Goal: Information Seeking & Learning: Find specific fact

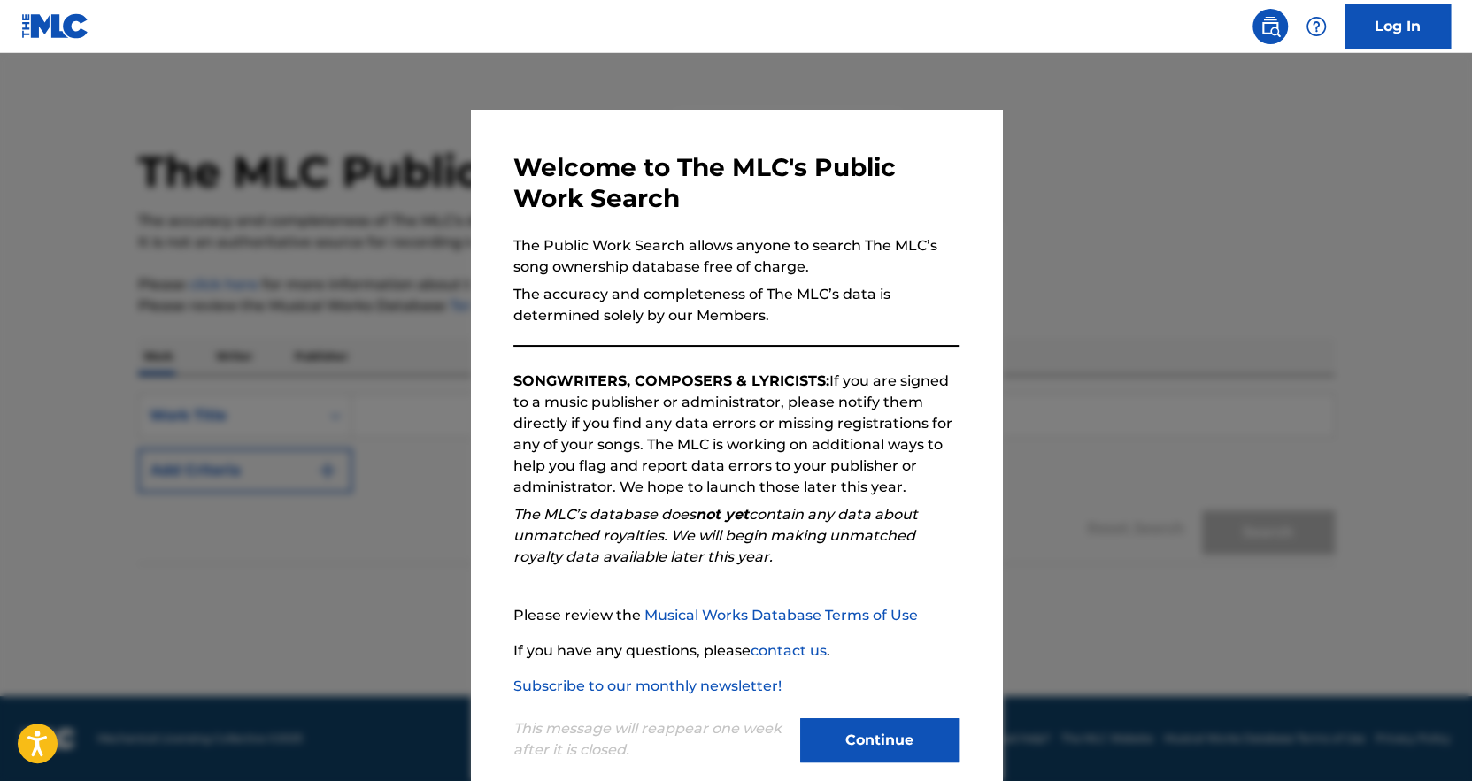
click at [835, 747] on button "Continue" at bounding box center [879, 741] width 159 height 44
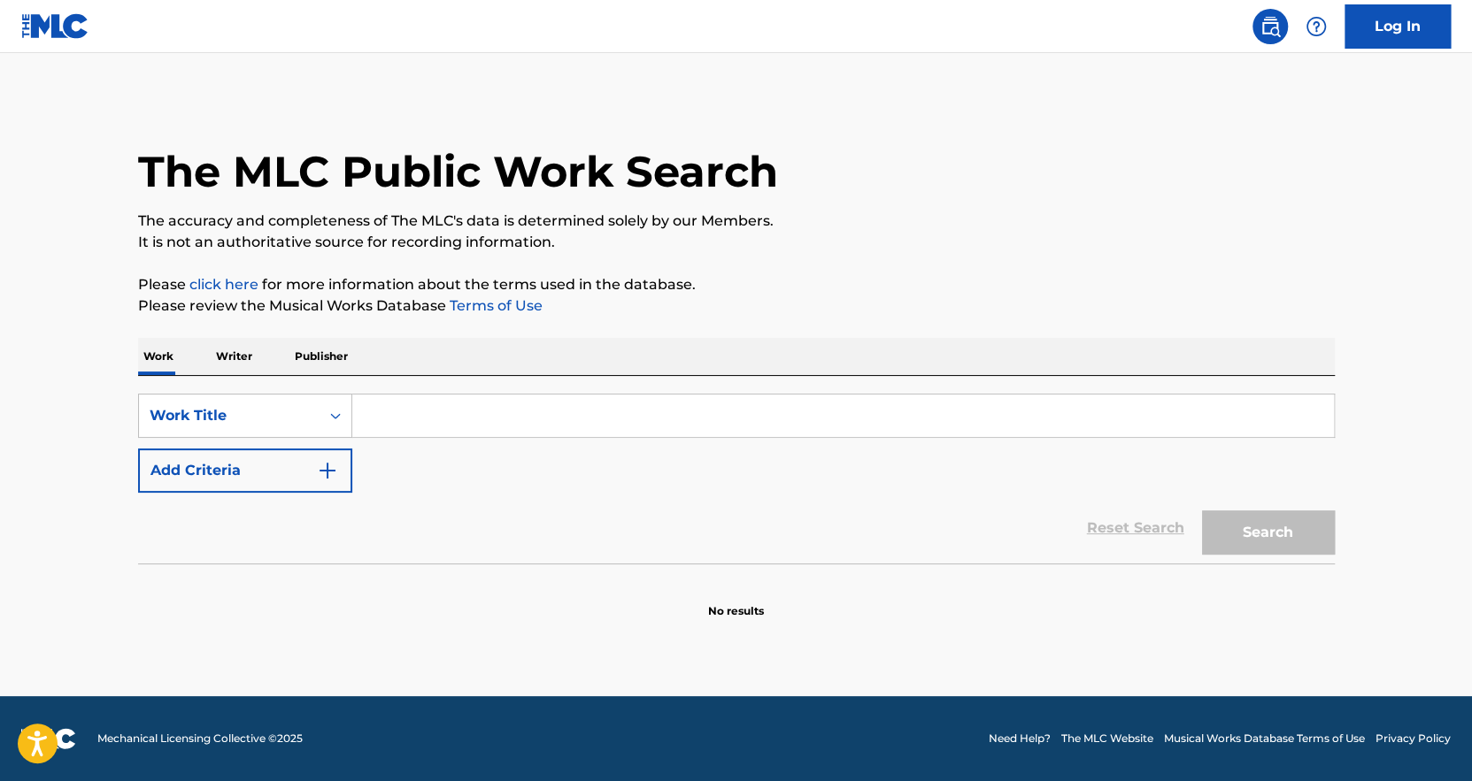
click at [397, 424] on input "Search Form" at bounding box center [842, 416] width 981 height 42
click at [397, 423] on input "Search Form" at bounding box center [842, 416] width 981 height 42
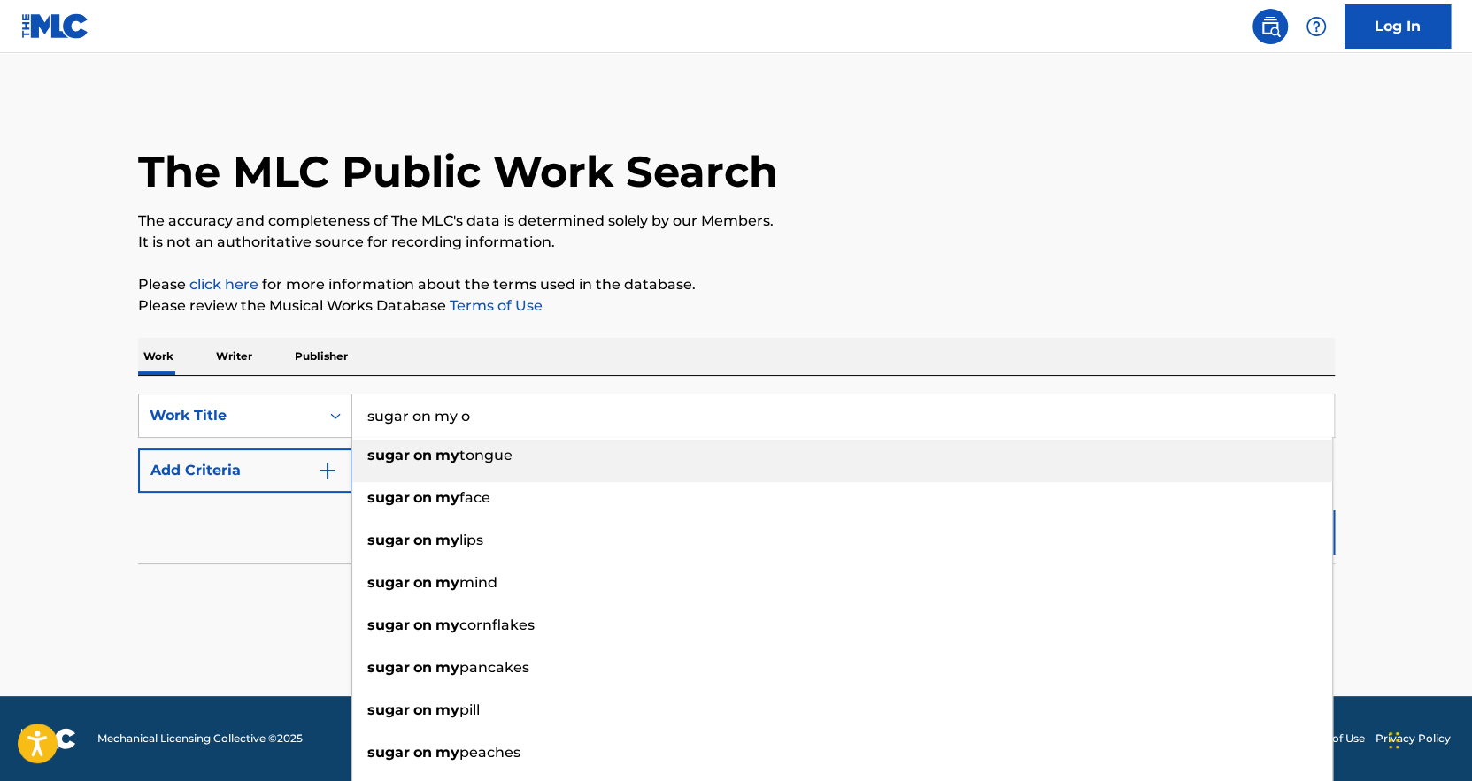
type input "sugar on my o"
click at [435, 456] on strong "my" at bounding box center [447, 455] width 24 height 17
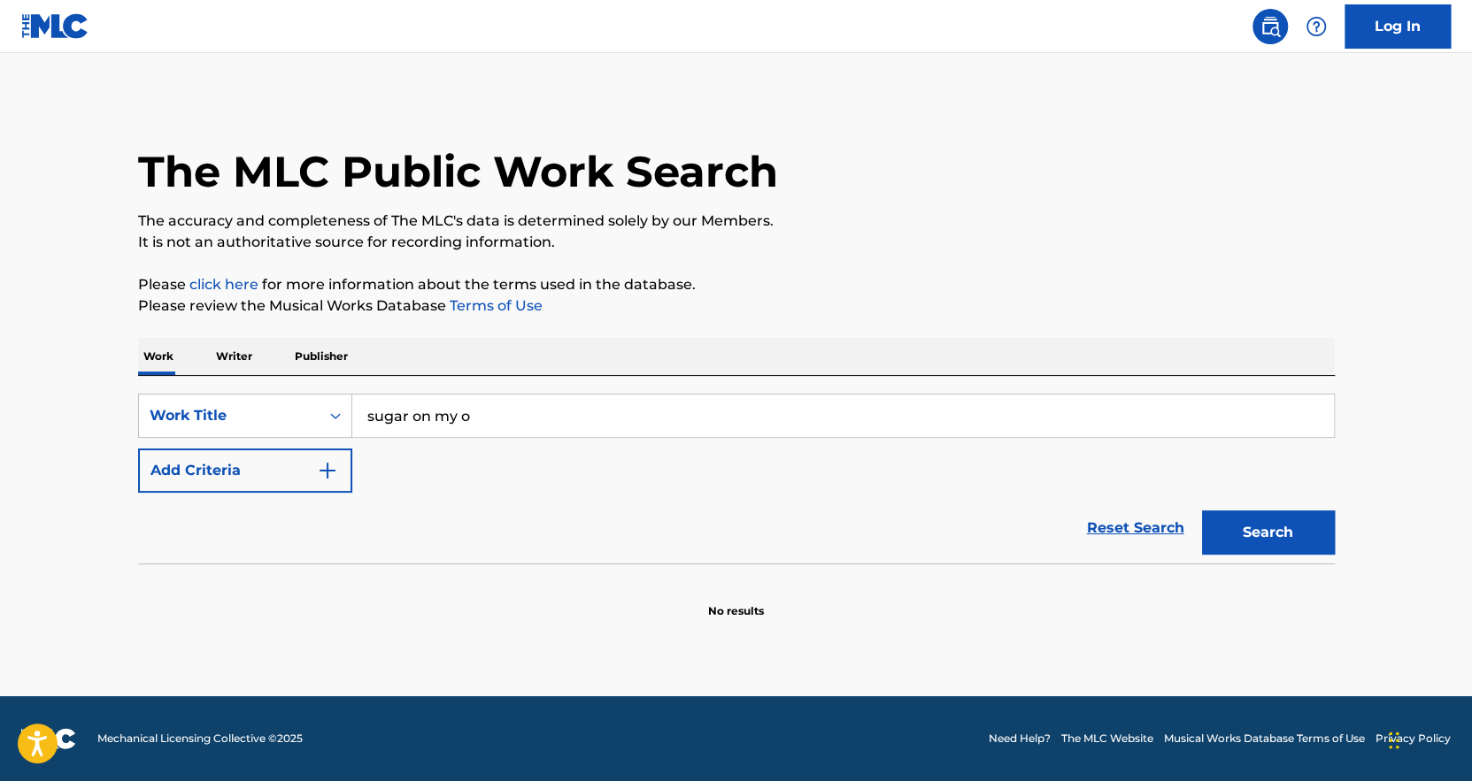
click at [320, 468] on img "Search Form" at bounding box center [327, 470] width 21 height 21
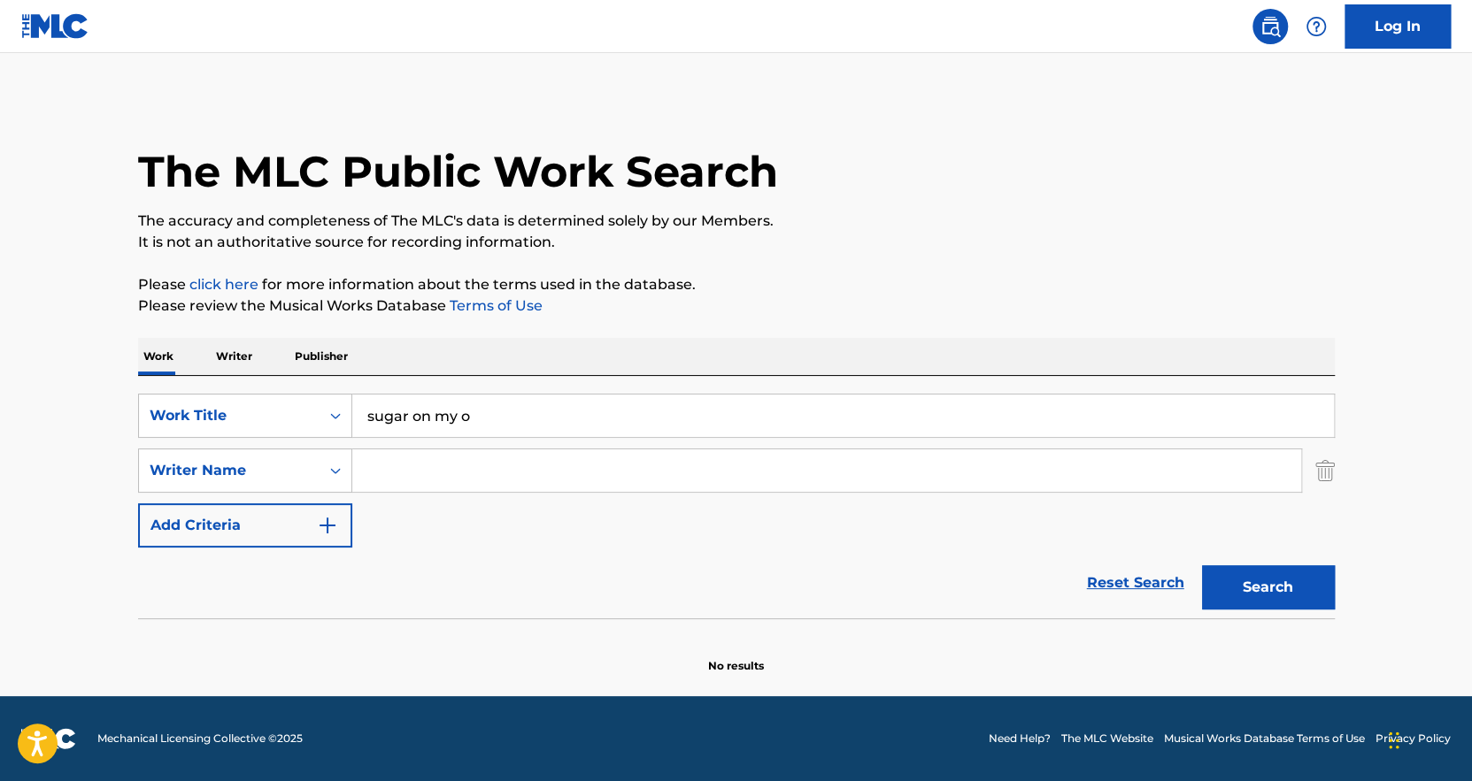
click at [405, 479] on input "Search Form" at bounding box center [826, 471] width 949 height 42
type input "c"
type input "t"
click at [478, 461] on input "Search Form" at bounding box center [826, 471] width 949 height 42
paste input "Tyler Okonma"
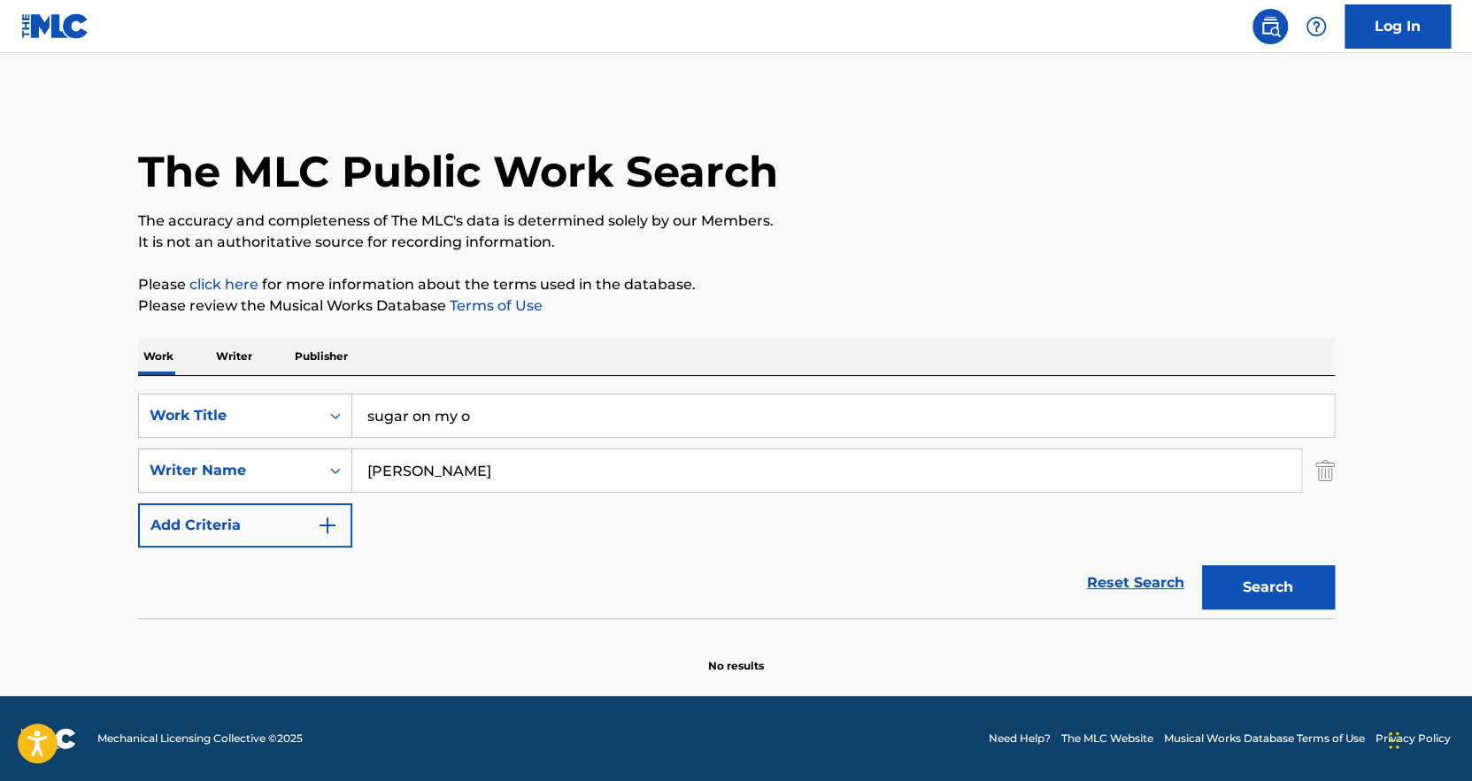
type input "Tyler Okonma"
click at [1222, 583] on button "Search" at bounding box center [1268, 587] width 133 height 44
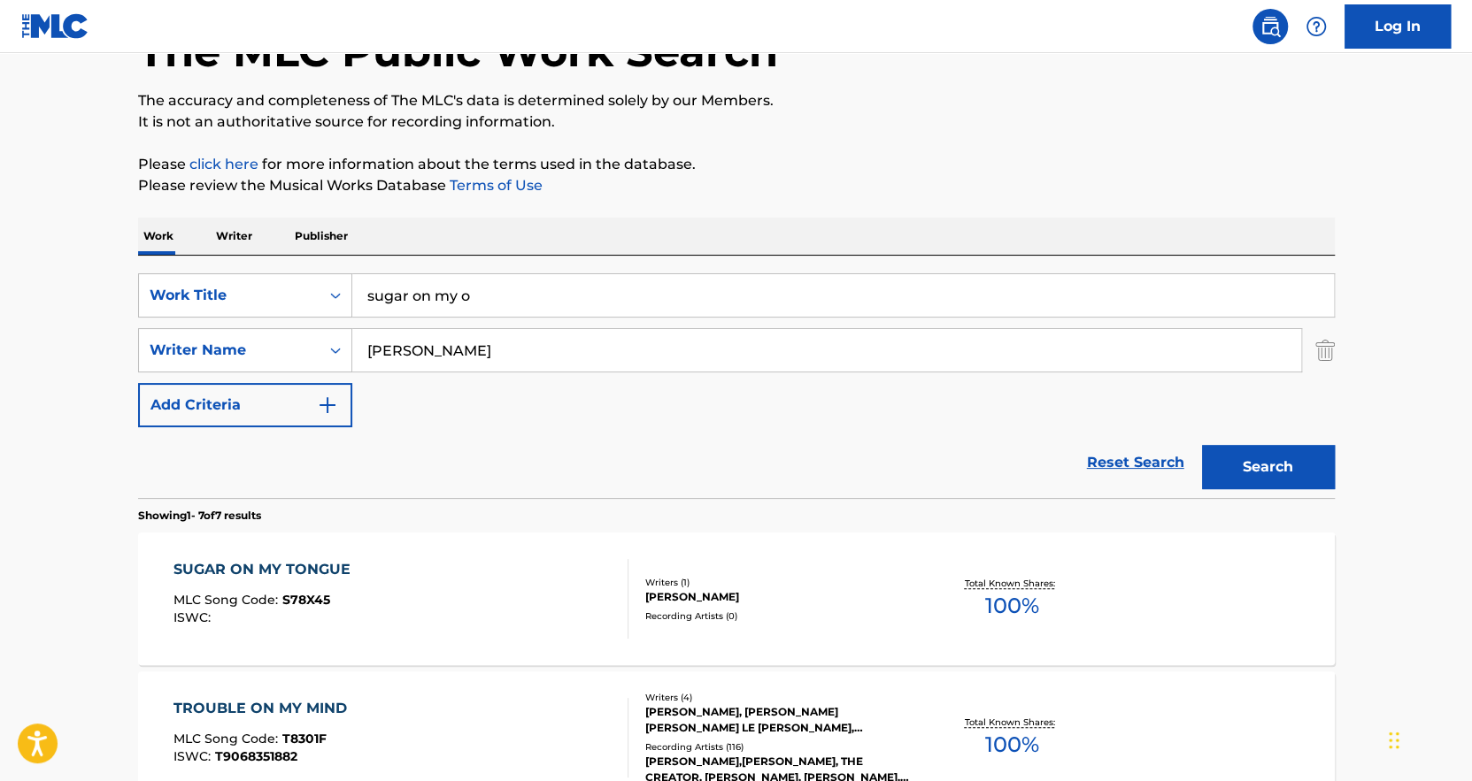
scroll to position [177, 0]
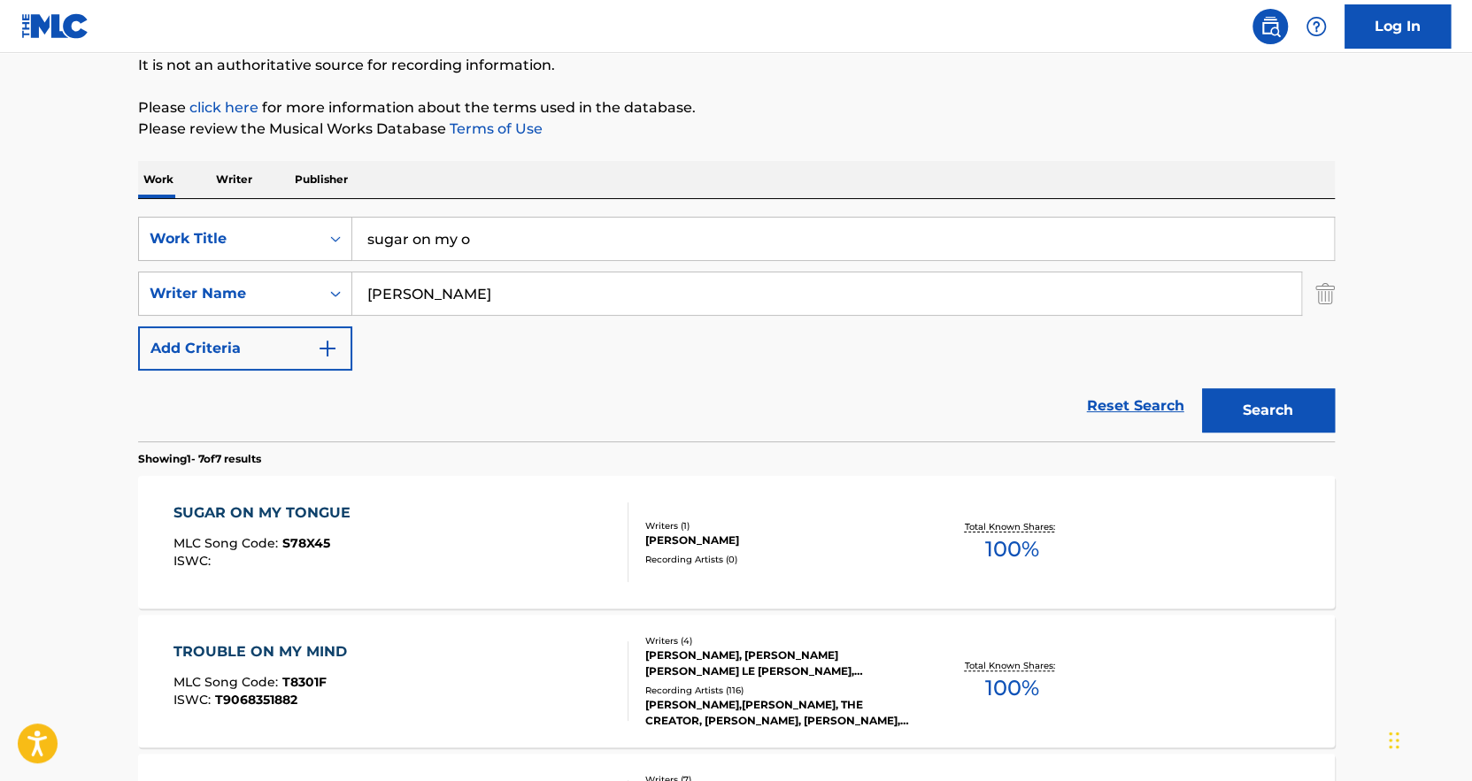
click at [857, 565] on div "SUGAR ON MY TONGUE MLC Song Code : S78X45 ISWC : Writers ( 1 ) TYLER GREGORY OK…" at bounding box center [736, 542] width 1196 height 133
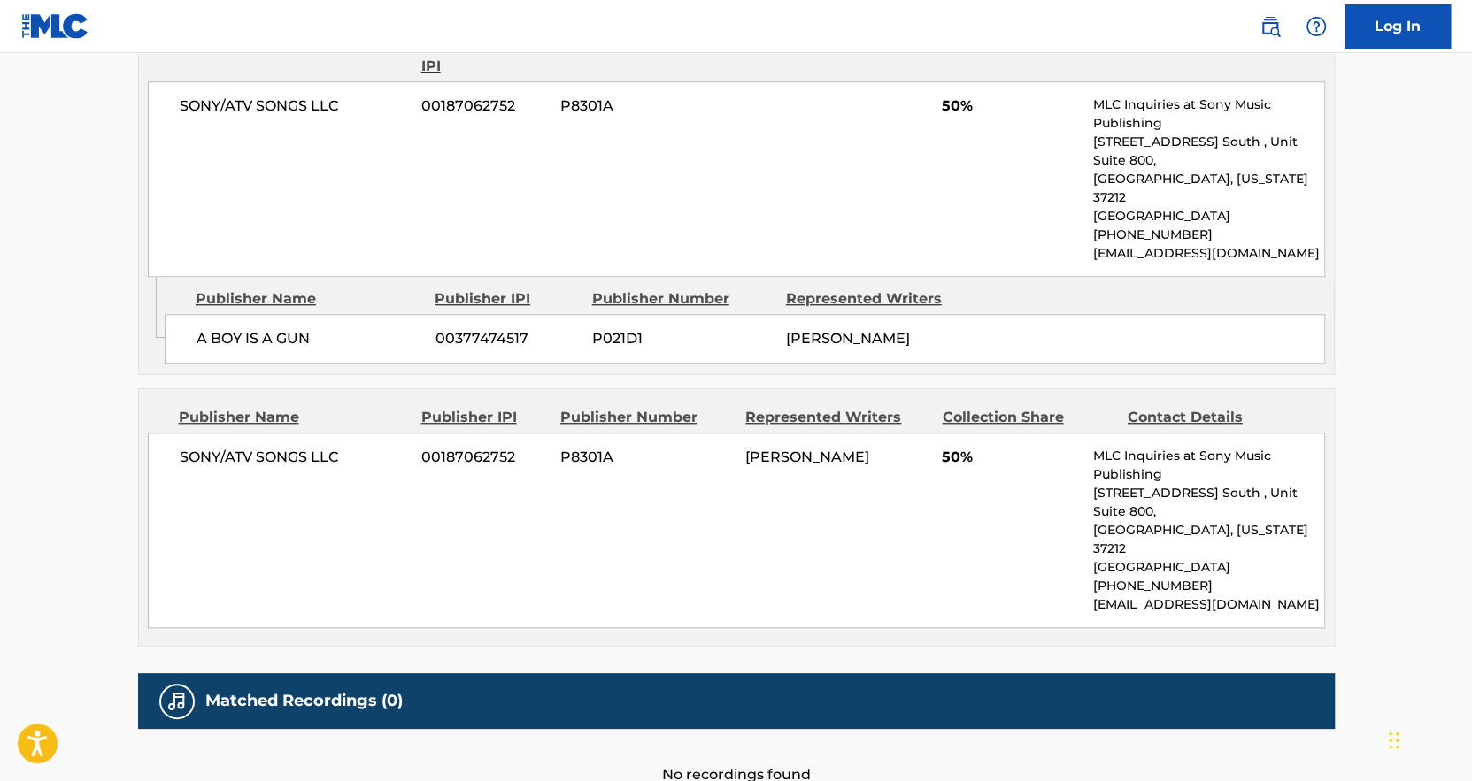
scroll to position [885, 0]
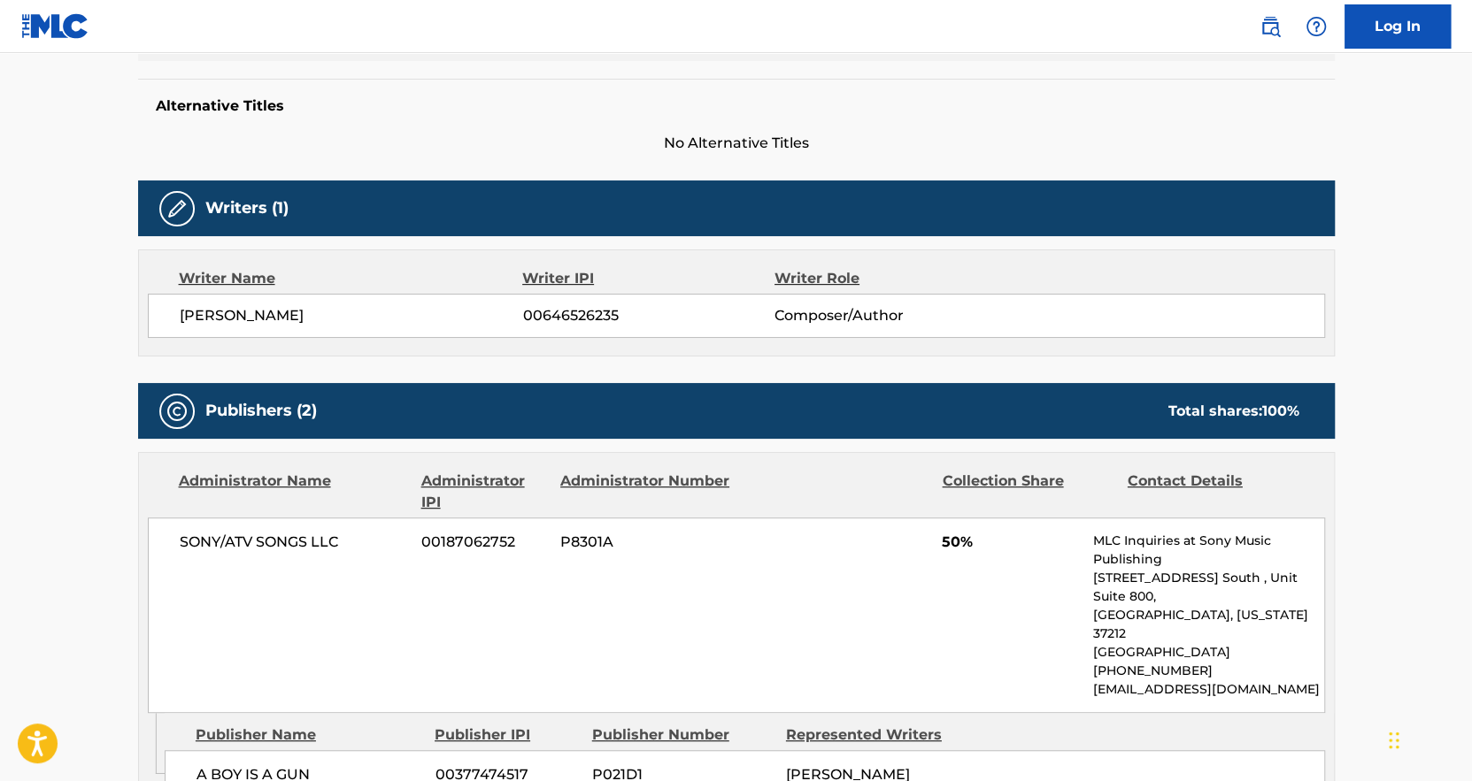
scroll to position [0, 0]
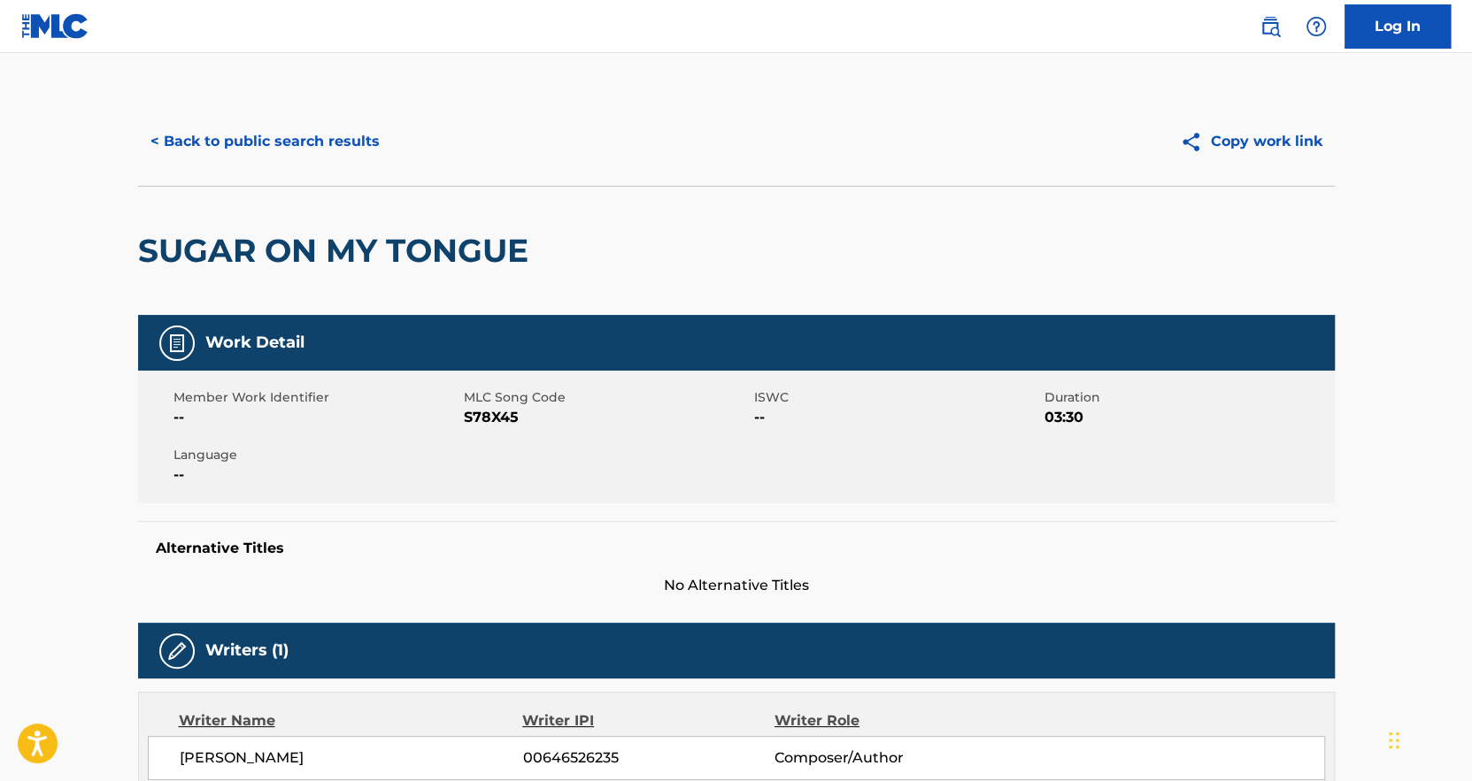
click at [335, 127] on button "< Back to public search results" at bounding box center [265, 141] width 254 height 44
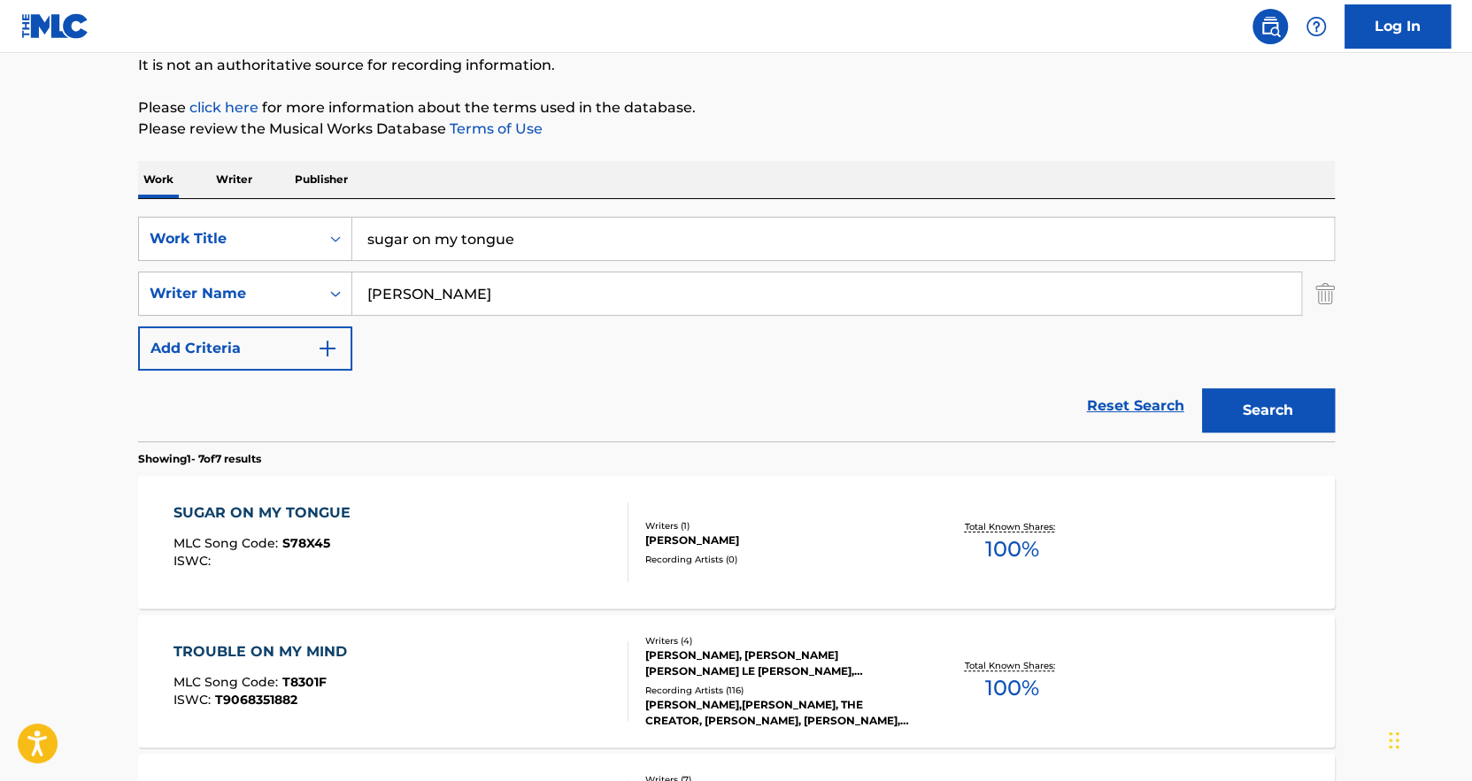
click at [443, 244] on input "sugar on my tongue" at bounding box center [842, 239] width 981 height 42
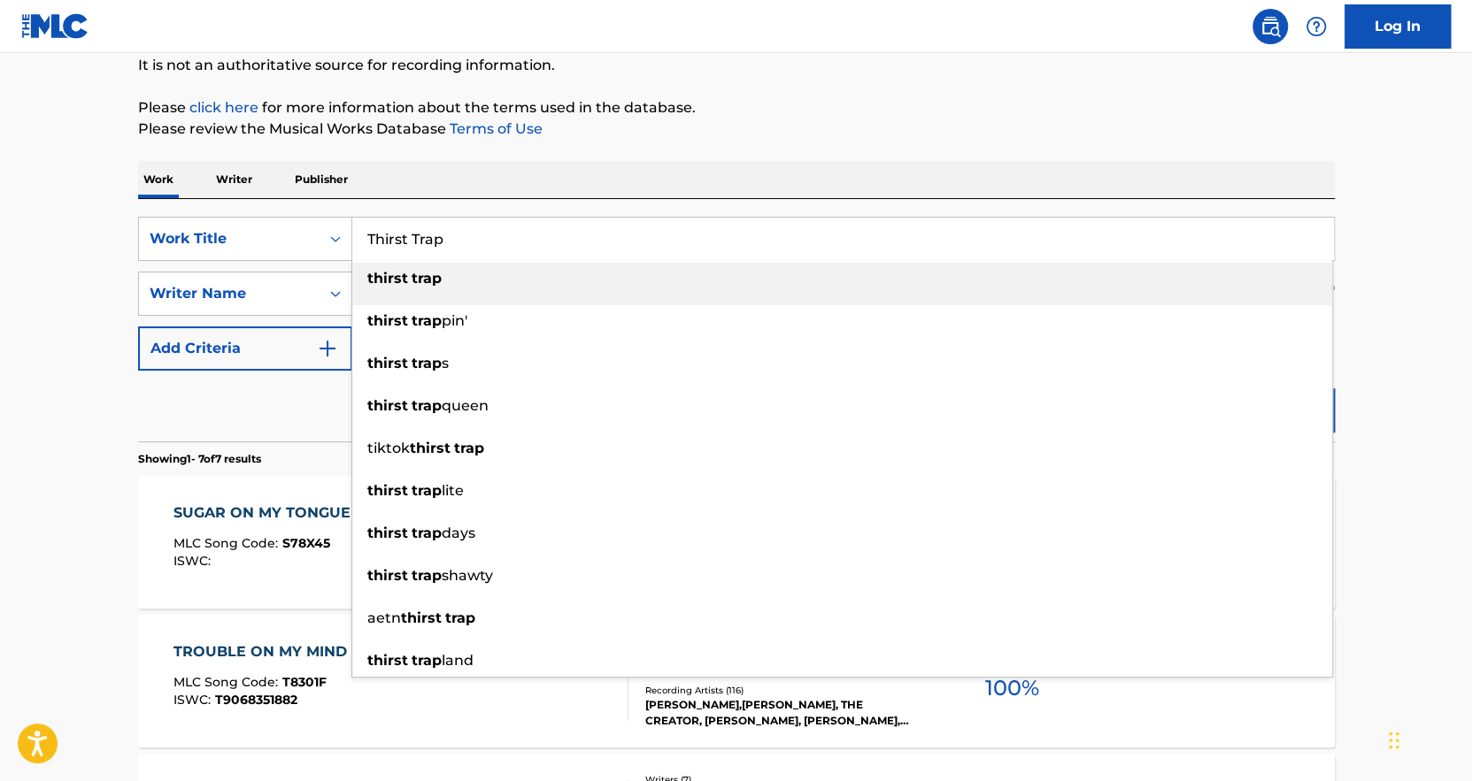
click at [426, 295] on li "thirst trap" at bounding box center [842, 284] width 980 height 42
type input "thirst trap"
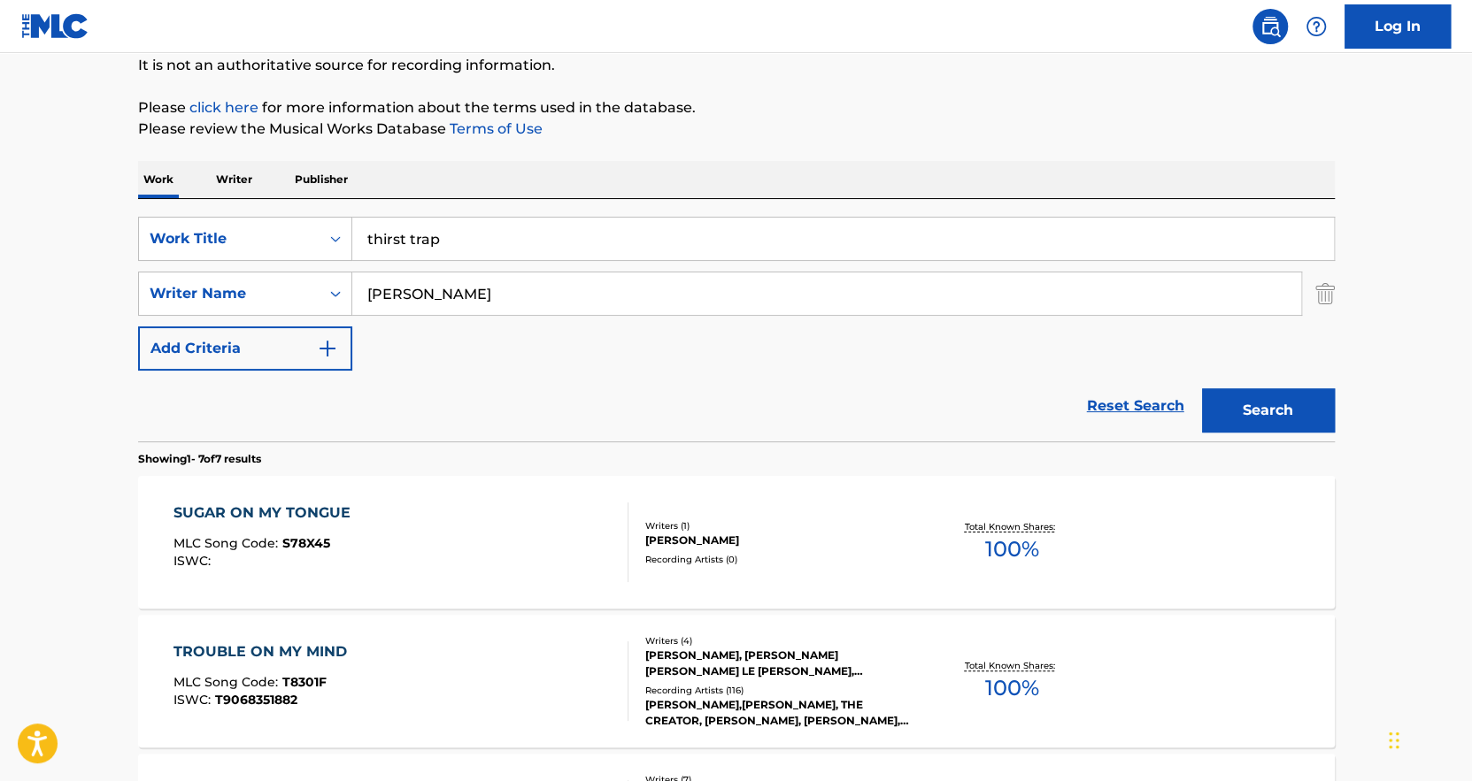
click at [450, 315] on div "Tyler Okonma" at bounding box center [826, 294] width 949 height 44
click at [451, 304] on input "Tyler Okonma" at bounding box center [826, 294] width 949 height 42
click at [453, 304] on input "Tyler Okonma" at bounding box center [826, 294] width 949 height 42
paste input "Audrey Hobert"
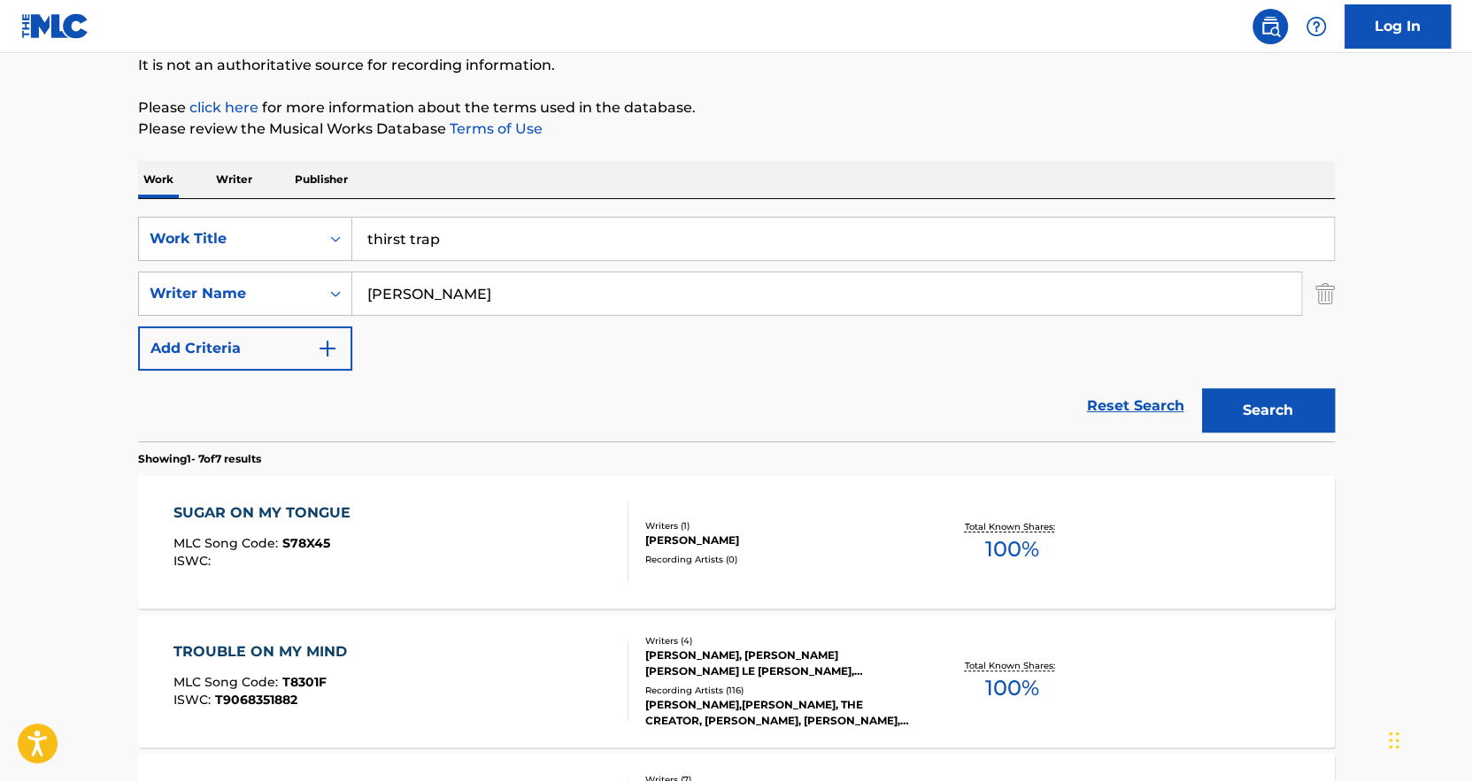
type input "Audrey Hobert"
click at [1279, 391] on button "Search" at bounding box center [1268, 410] width 133 height 44
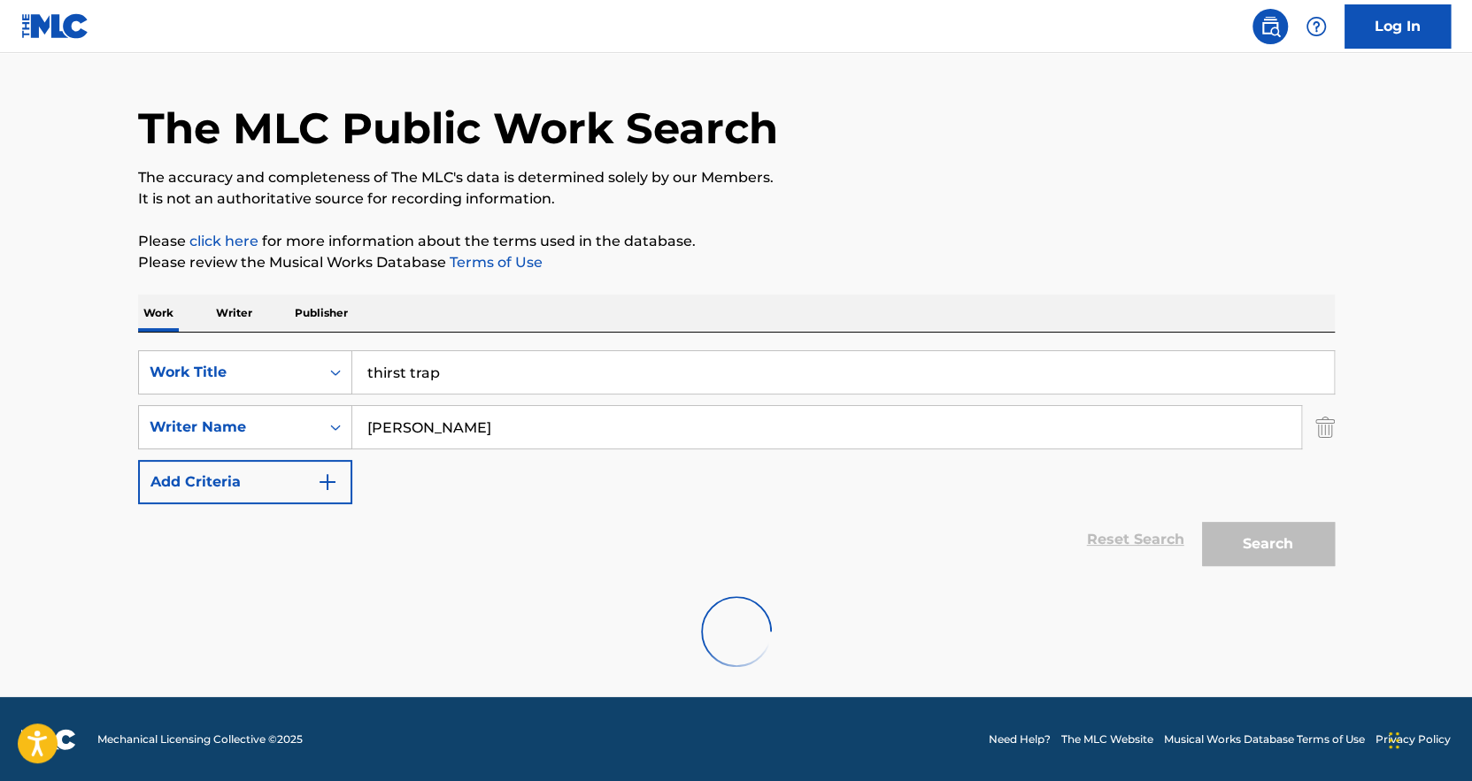
scroll to position [0, 0]
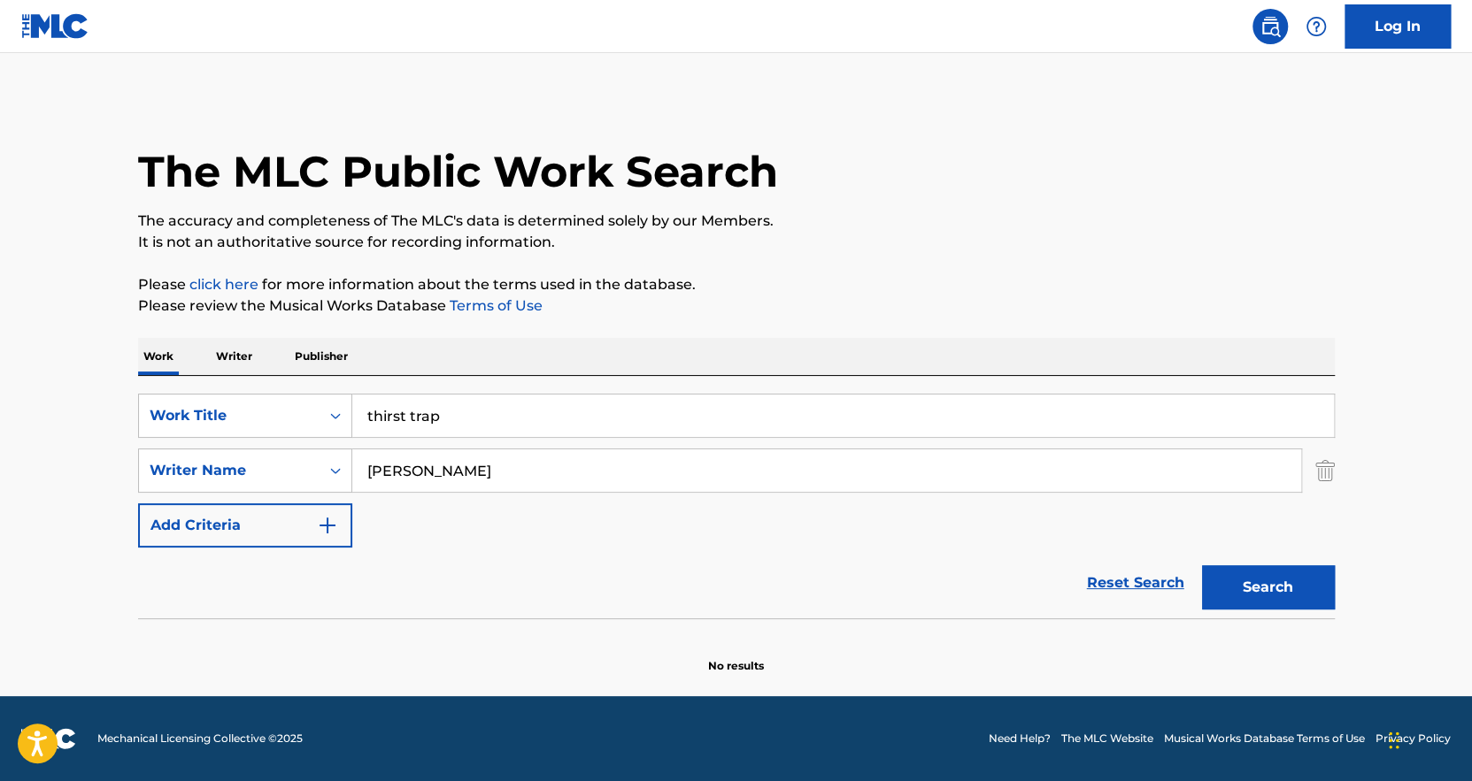
click at [580, 394] on div "thirst trap" at bounding box center [843, 416] width 982 height 44
click at [582, 399] on input "thirst trap" at bounding box center [842, 416] width 981 height 42
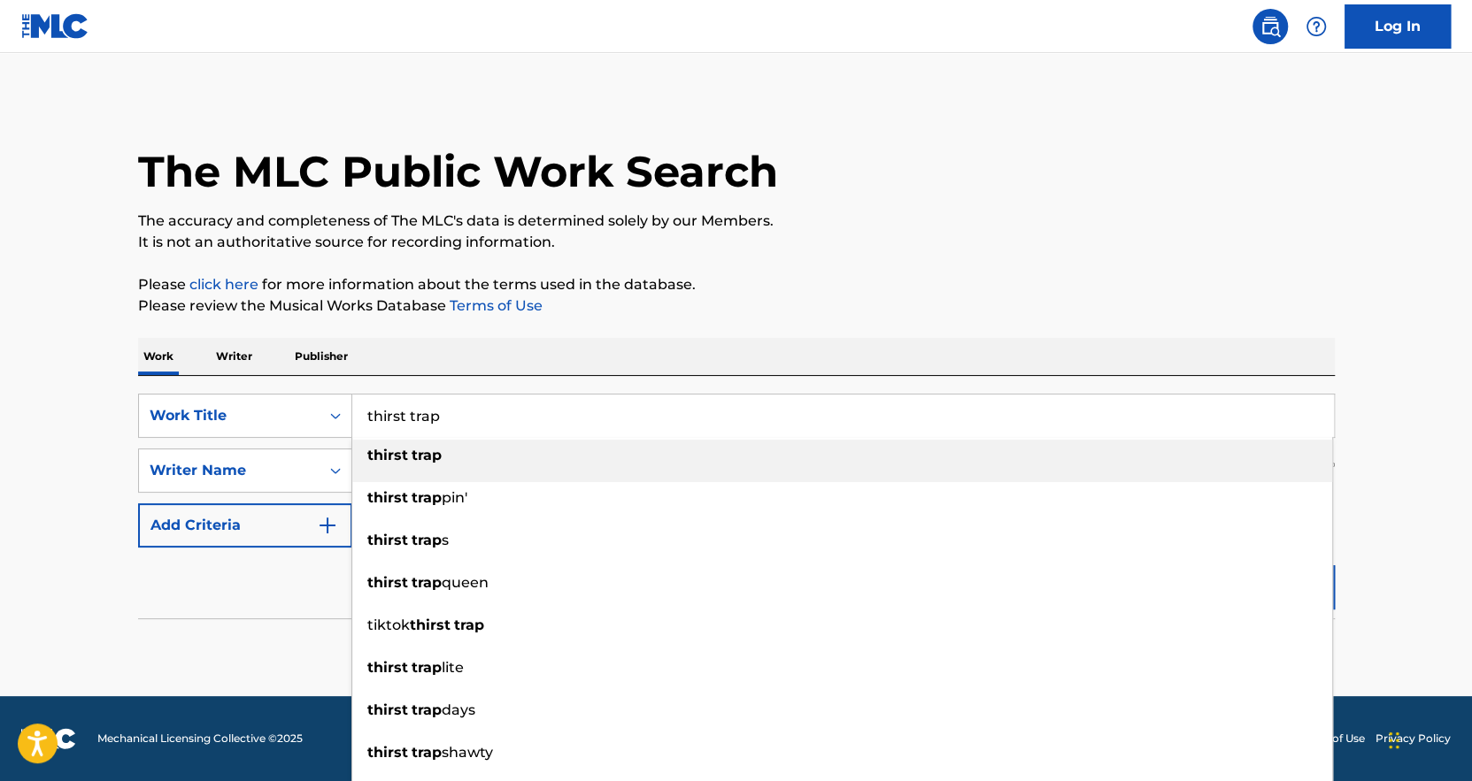
click at [582, 399] on input "thirst trap" at bounding box center [842, 416] width 981 height 42
type input "Crush"
click at [617, 315] on p "Please review the Musical Works Database Terms of Use" at bounding box center [736, 306] width 1196 height 21
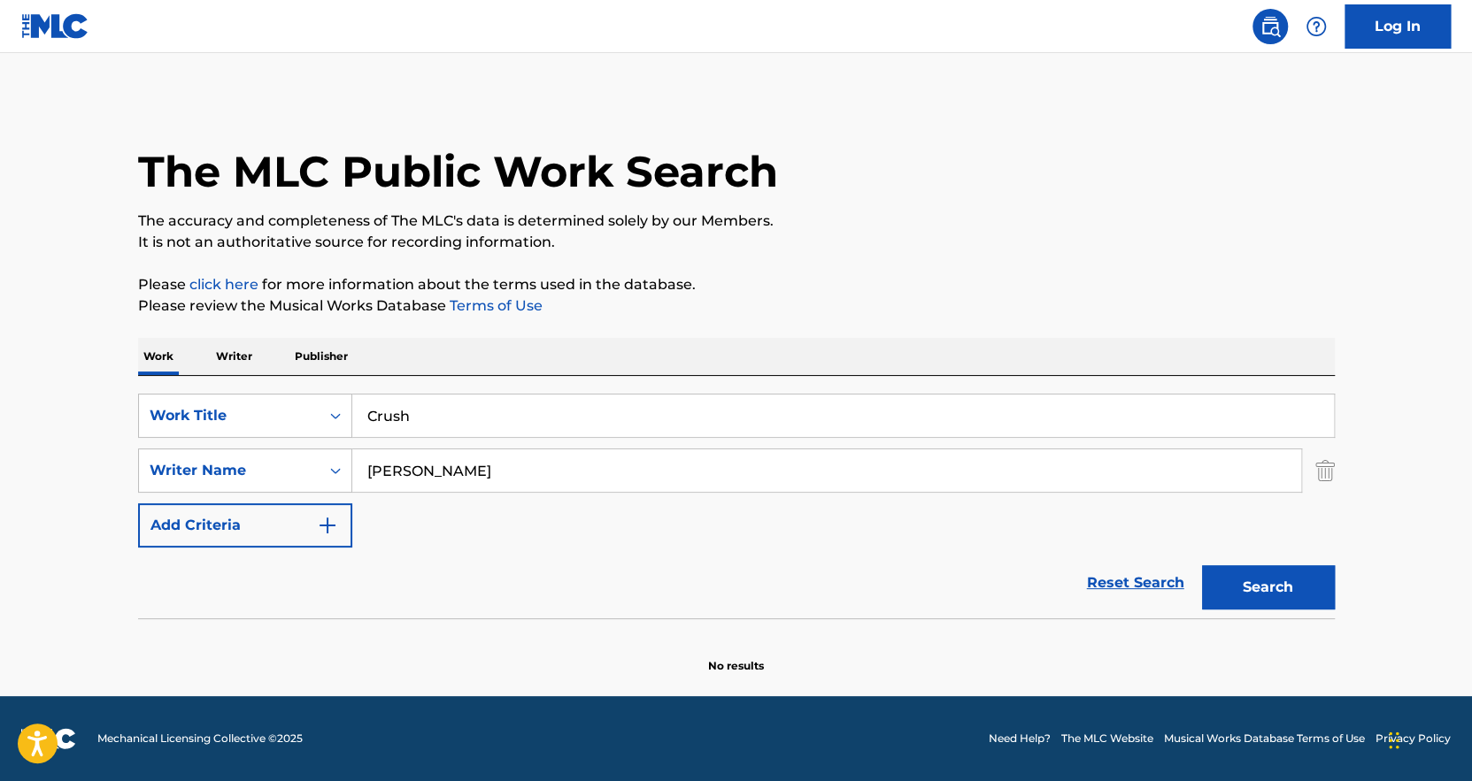
click at [490, 462] on input "Audrey Hobert" at bounding box center [826, 471] width 949 height 42
paste input "Zara Larsson"
type input "Zara Larsson"
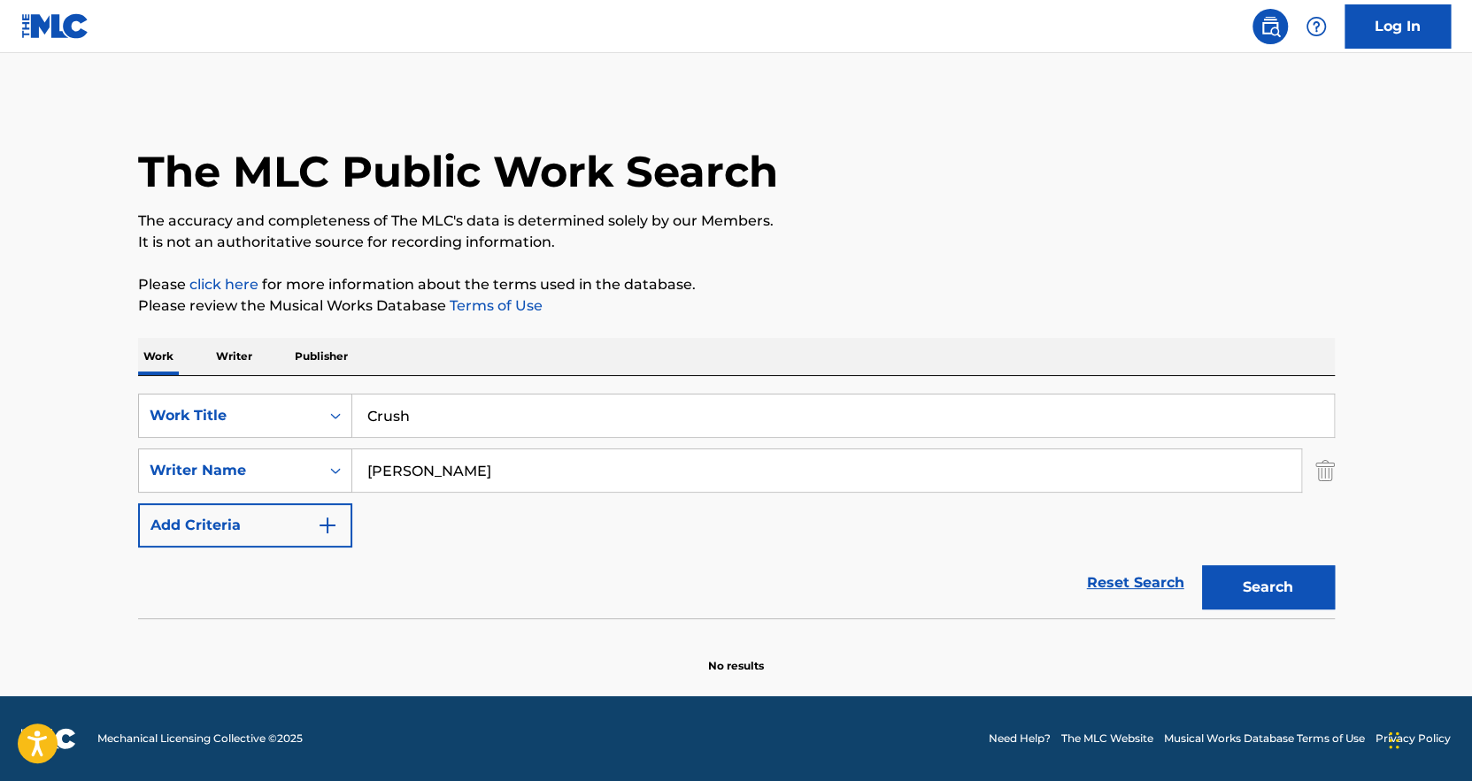
click at [1227, 576] on button "Search" at bounding box center [1268, 587] width 133 height 44
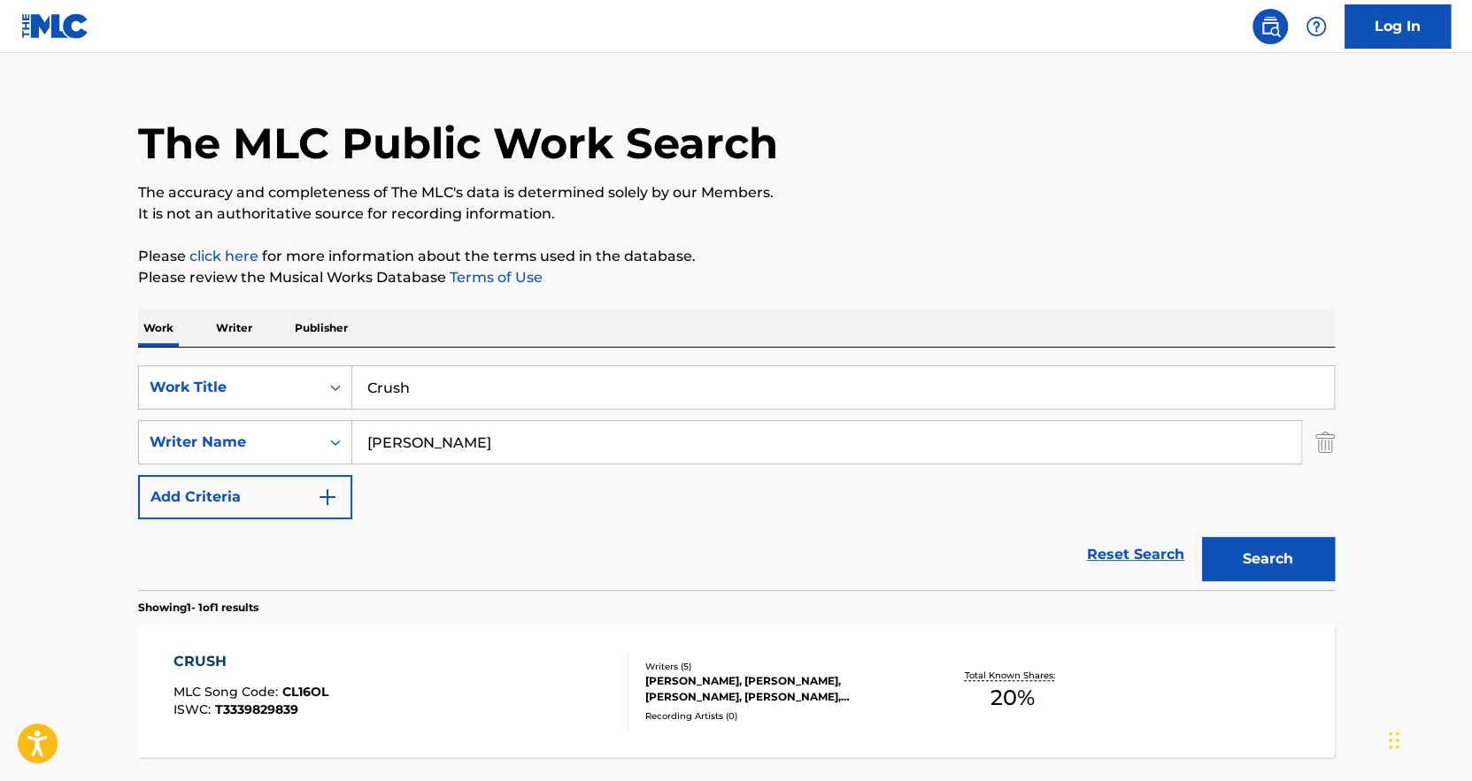
scroll to position [88, 0]
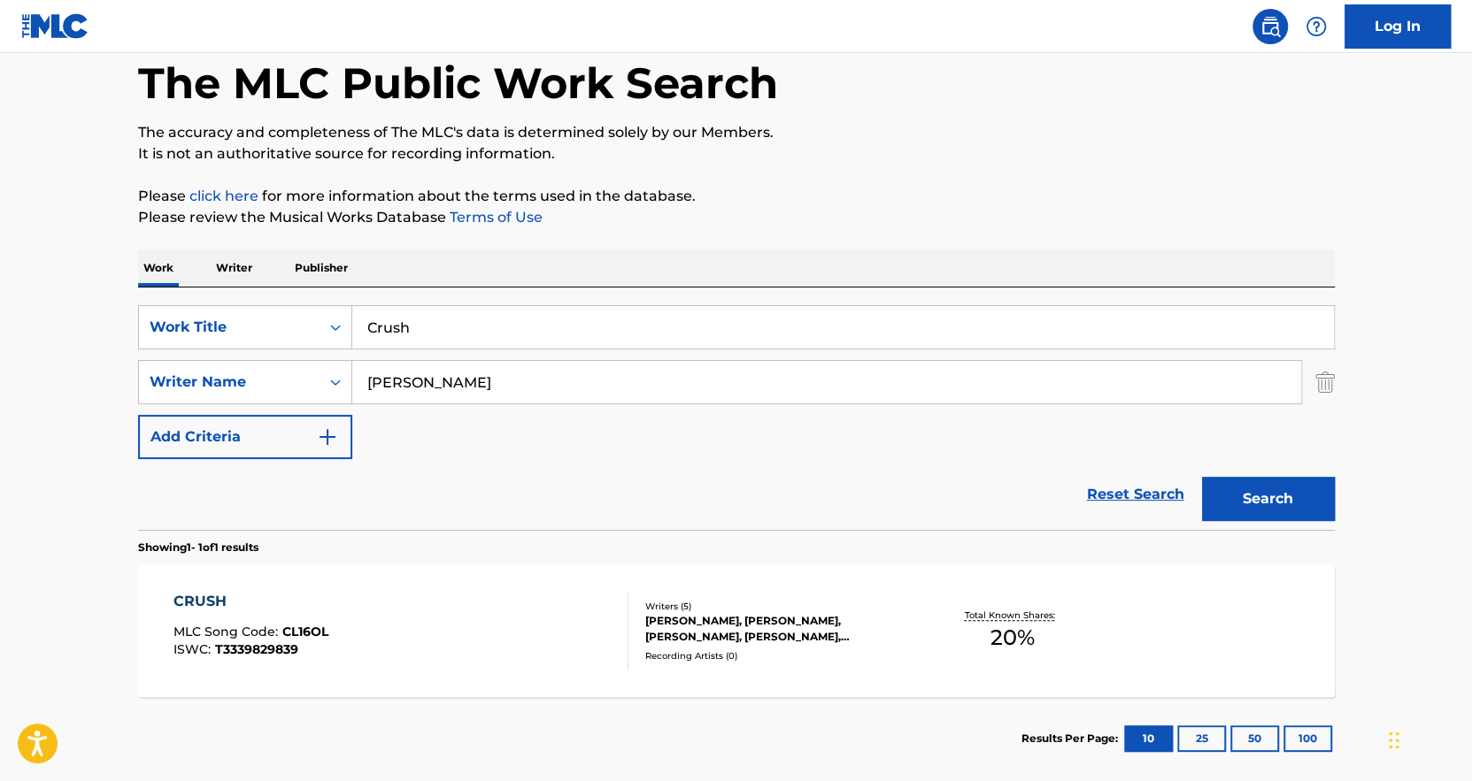
click at [925, 645] on div "Total Known Shares: 20 %" at bounding box center [1011, 631] width 199 height 54
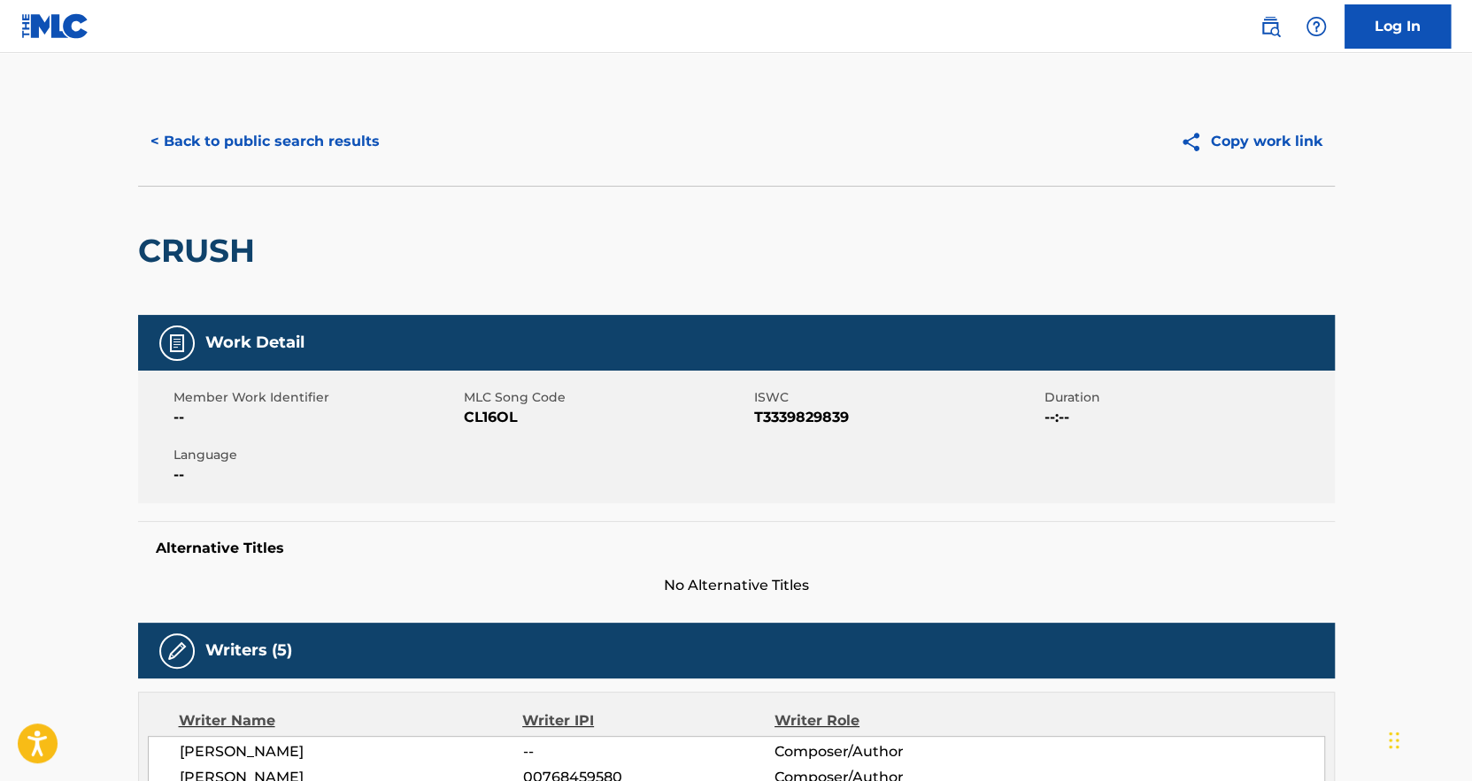
click at [288, 150] on button "< Back to public search results" at bounding box center [265, 141] width 254 height 44
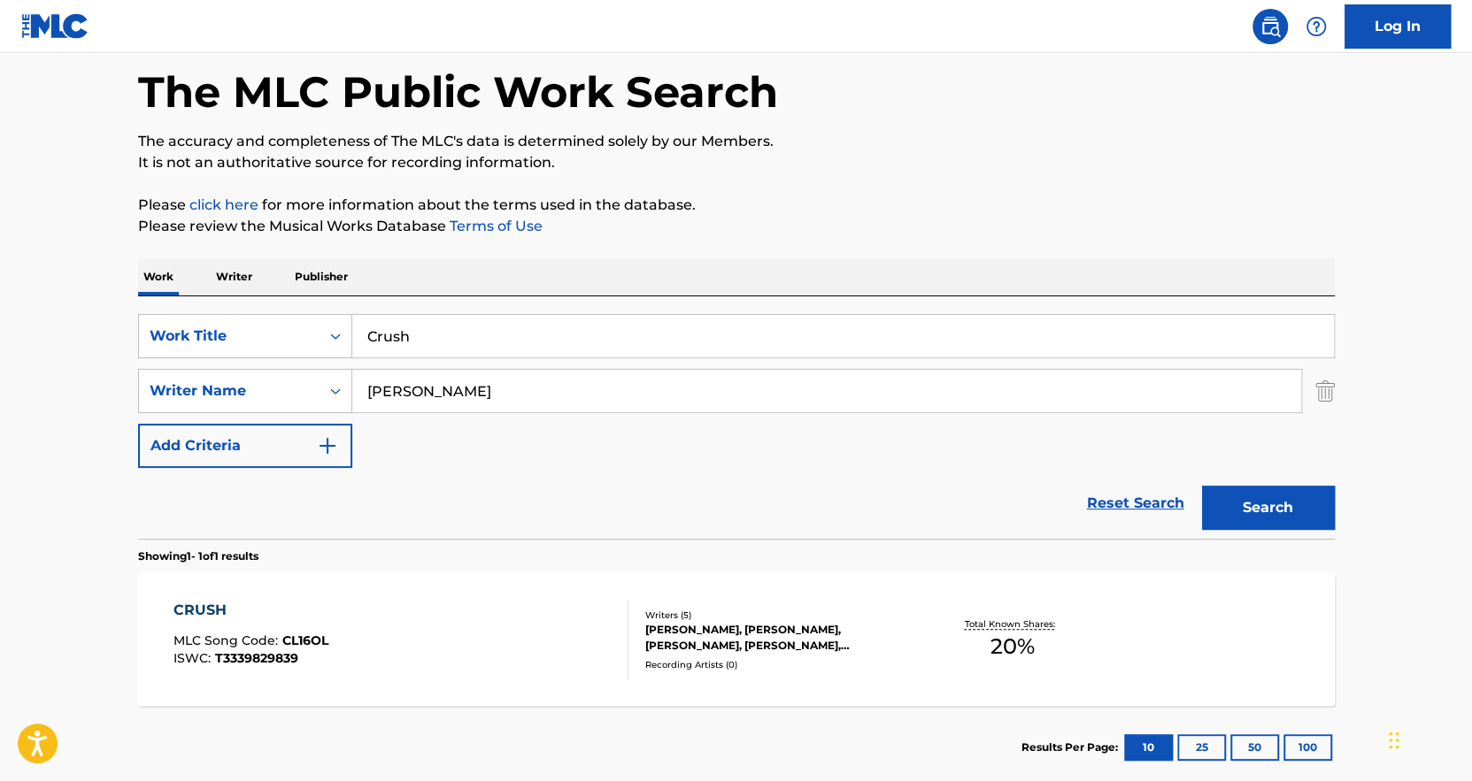
click at [475, 324] on input "Crush" at bounding box center [842, 336] width 981 height 42
click at [475, 325] on input "Crush" at bounding box center [842, 336] width 981 height 42
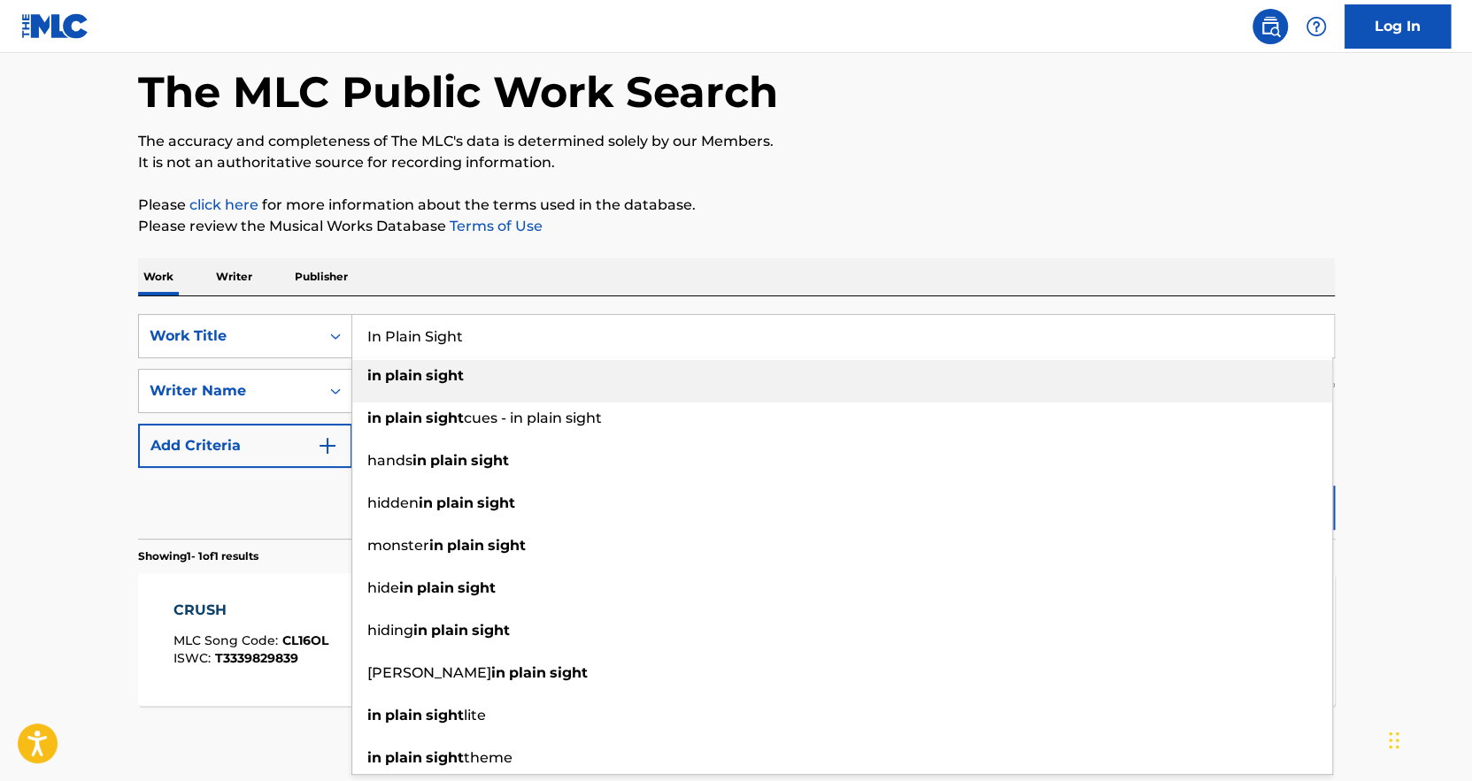
click at [440, 383] on strong "sight" at bounding box center [445, 375] width 38 height 17
type input "in plain sight"
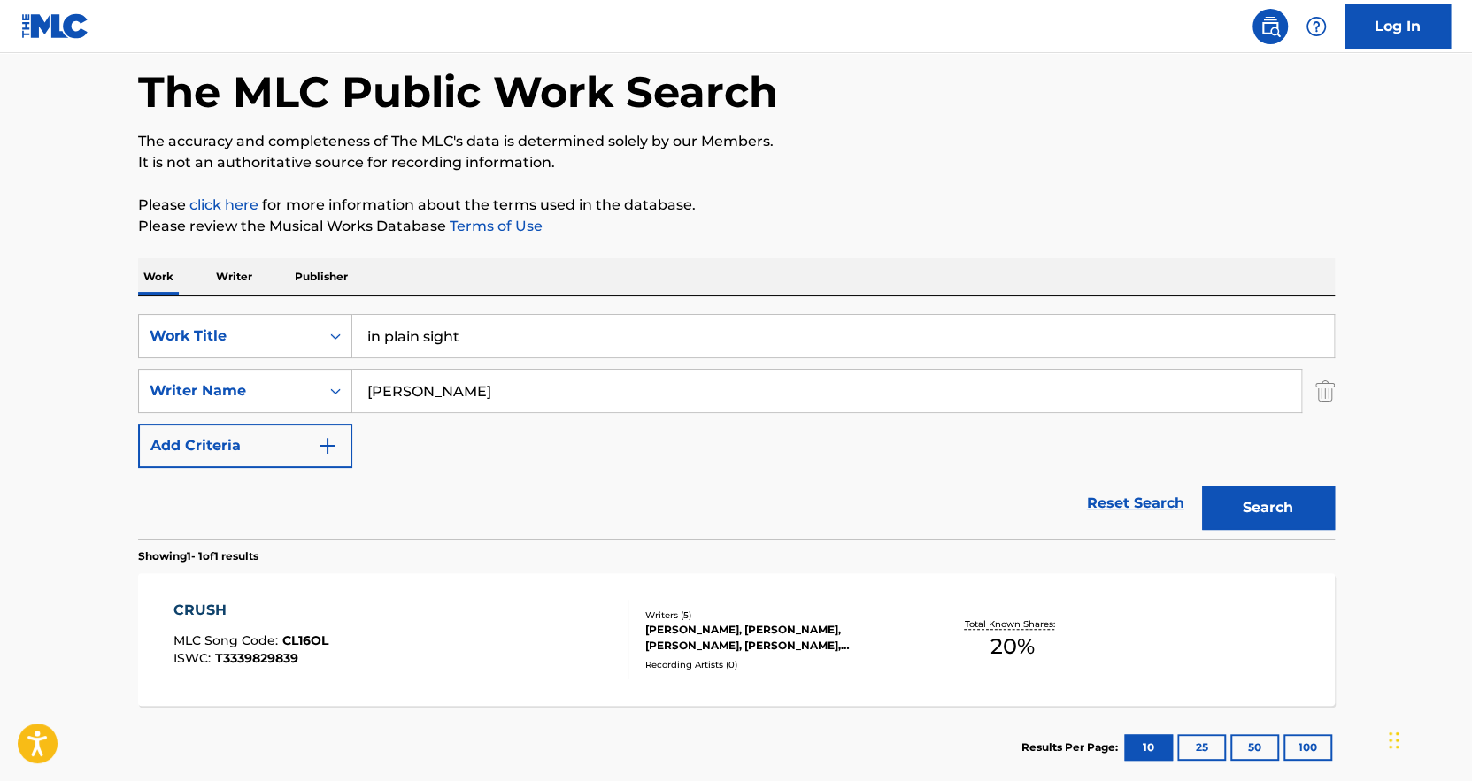
click at [457, 381] on input "Zara Larsson" at bounding box center [826, 391] width 949 height 42
click at [1202, 486] on button "Search" at bounding box center [1268, 508] width 133 height 44
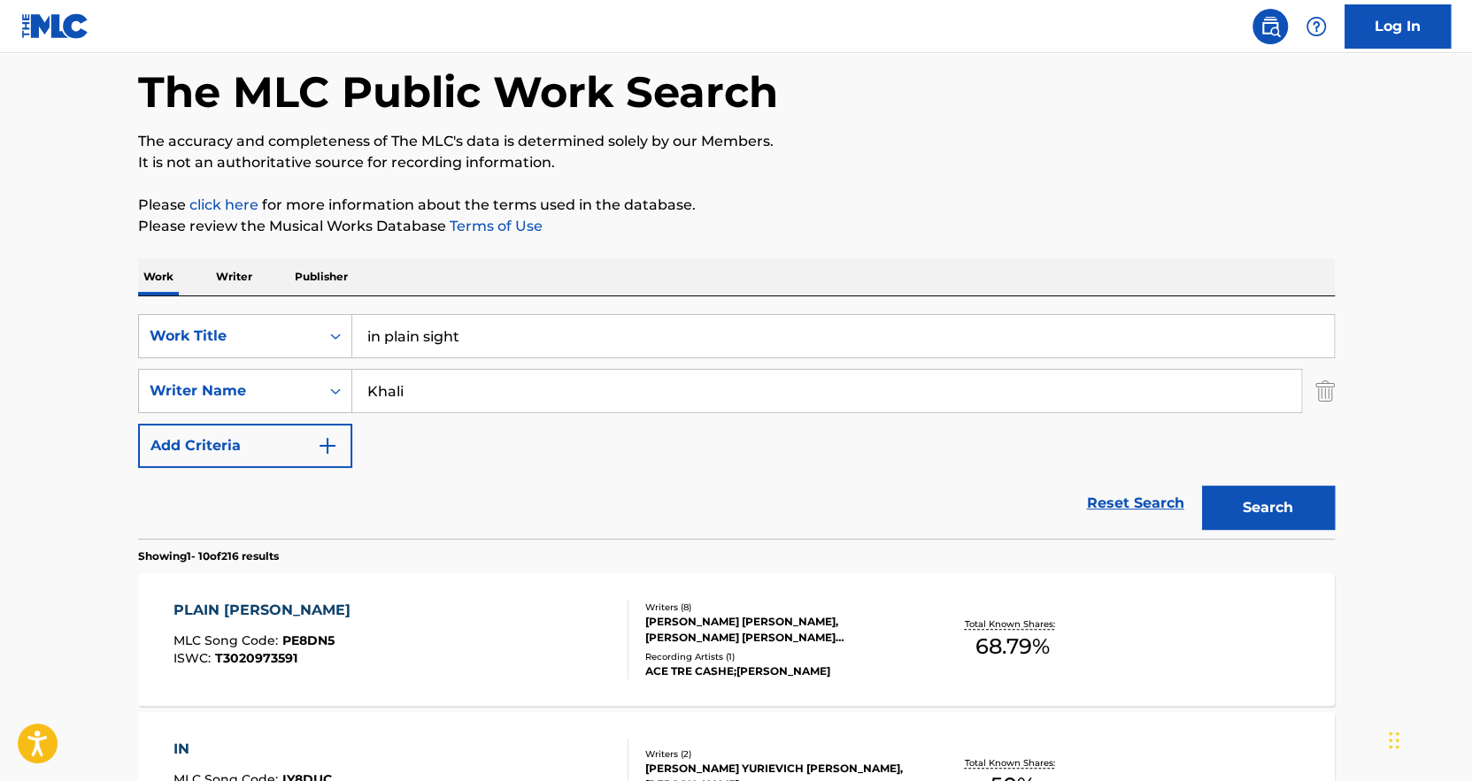
click at [464, 387] on input "Khali" at bounding box center [826, 391] width 949 height 42
click at [1202, 486] on button "Search" at bounding box center [1268, 508] width 133 height 44
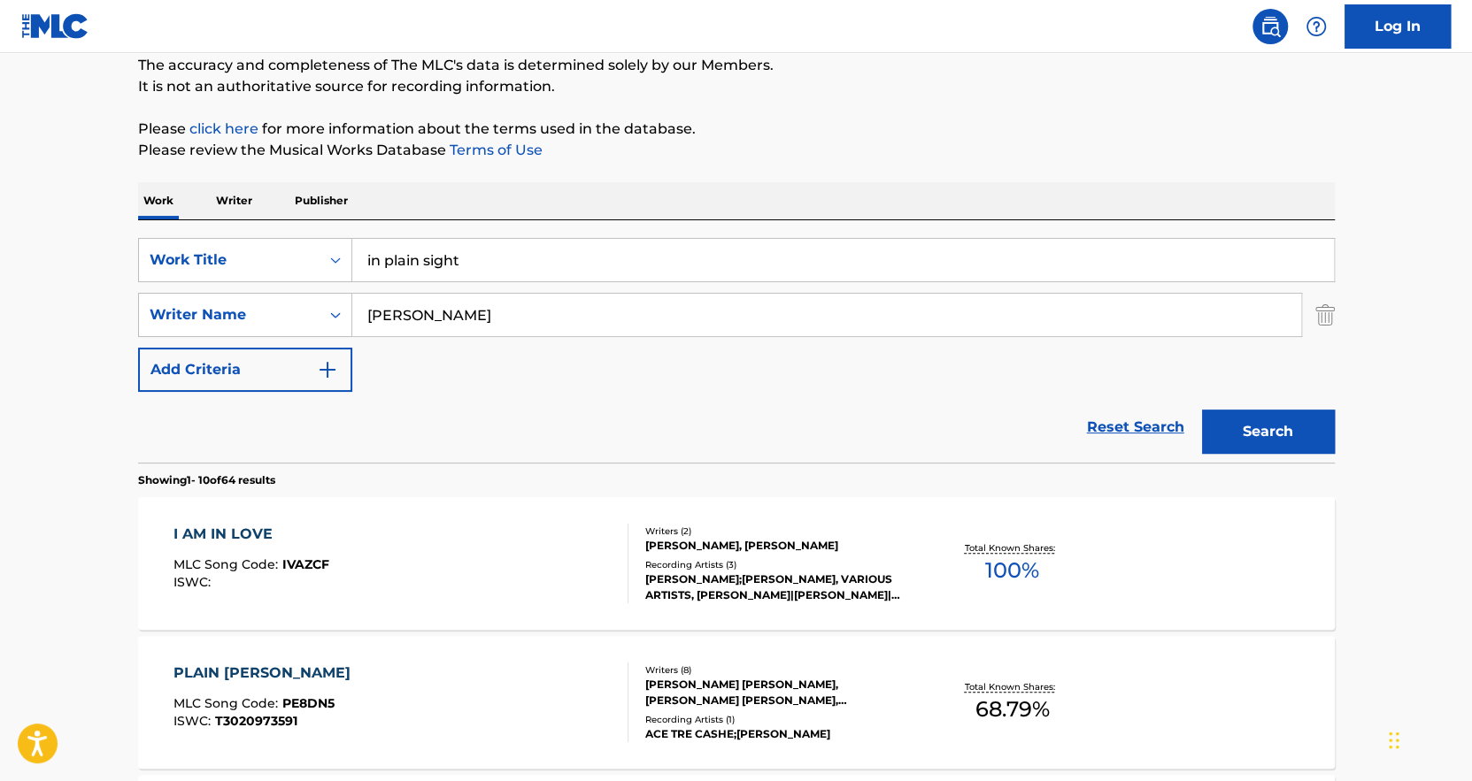
scroll to position [168, 0]
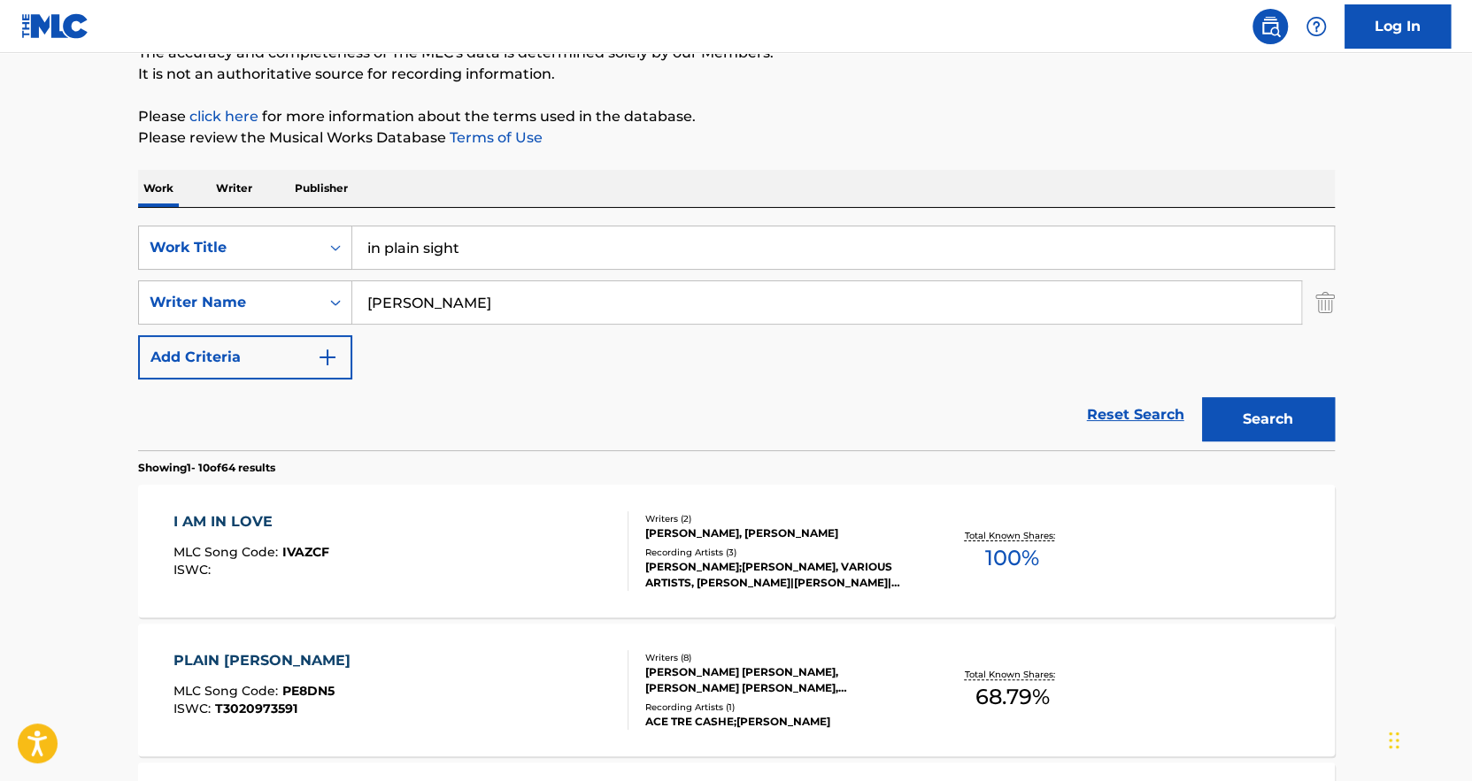
click at [563, 243] on input "in plain sight" at bounding box center [842, 248] width 981 height 42
click at [563, 242] on input "in plain sight" at bounding box center [842, 248] width 981 height 42
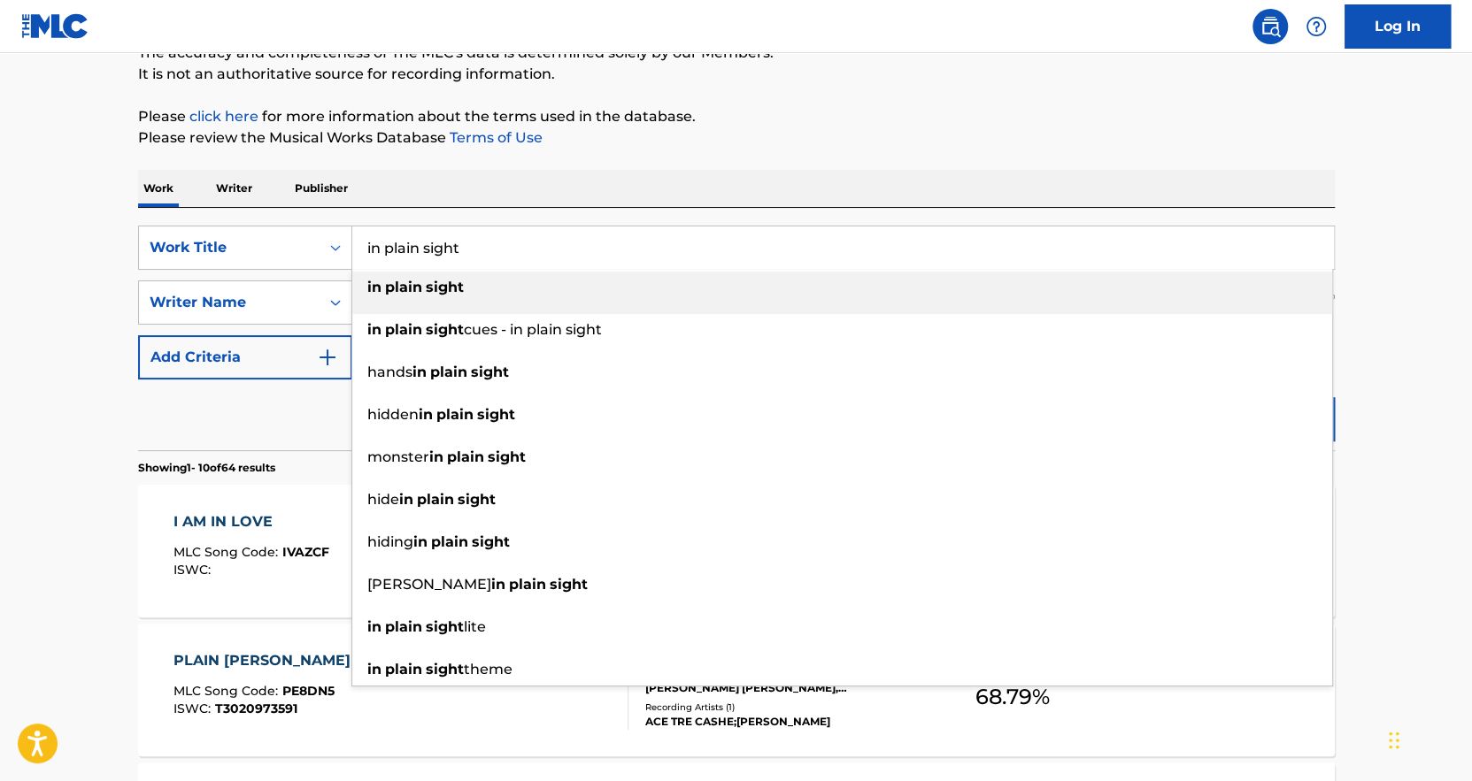
click at [563, 242] on input "in plain sight" at bounding box center [842, 248] width 981 height 42
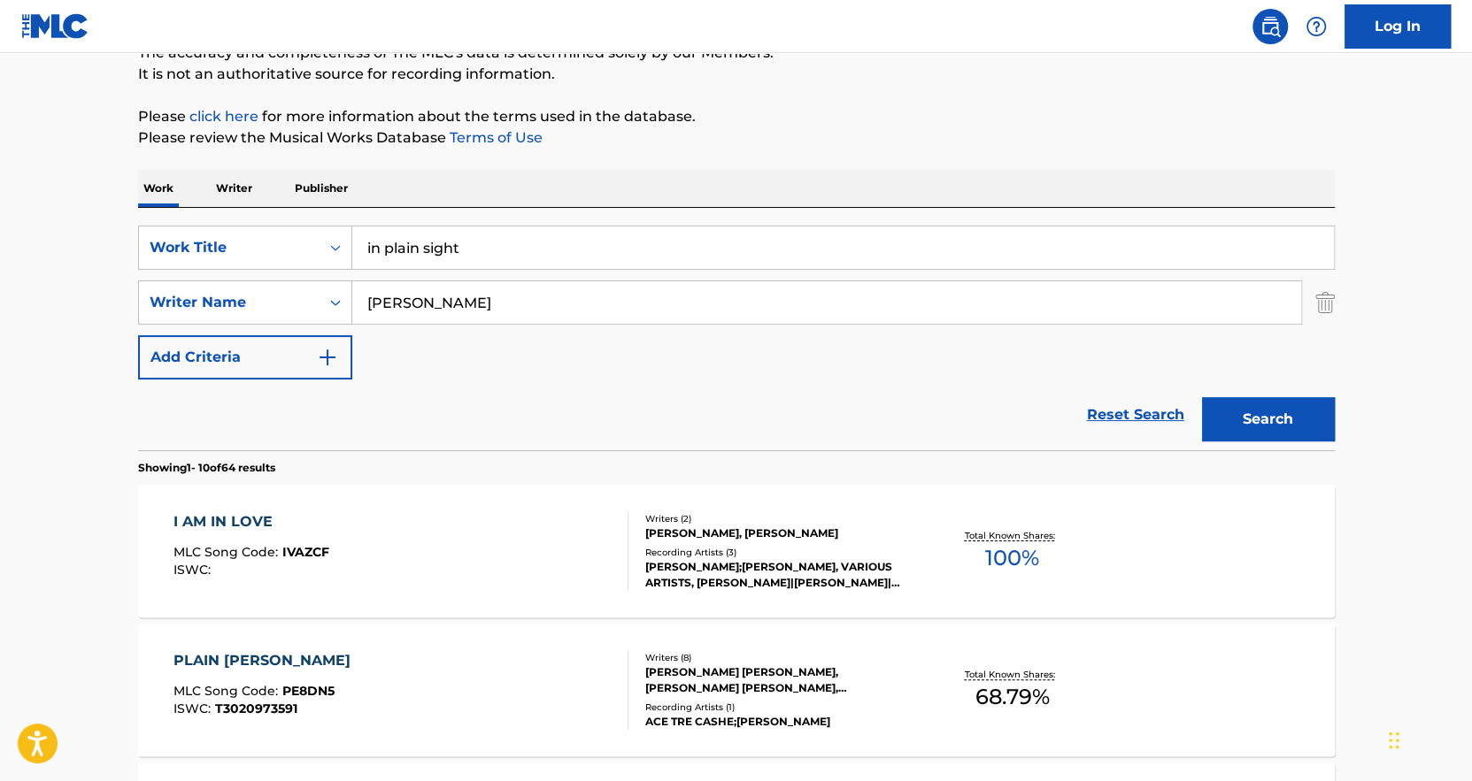
click at [430, 301] on input "Khalid" at bounding box center [826, 302] width 949 height 42
paste input "Tyla Seethal"
type input "Tyla Seethal"
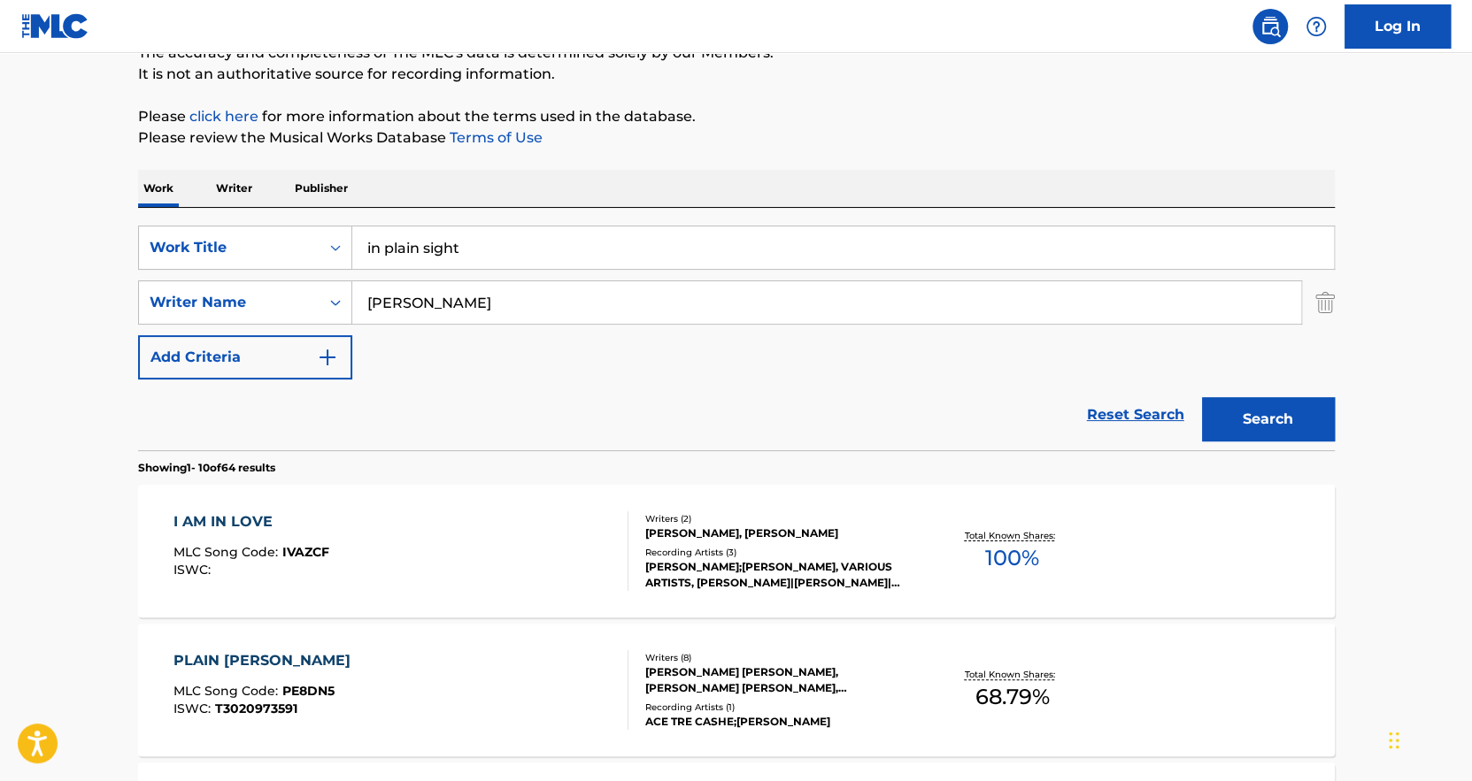
click at [420, 275] on div "SearchWithCriteriade4b6b74-4944-4502-8451-96a3be7aec8e Work Title in plain sigh…" at bounding box center [736, 303] width 1196 height 154
click at [412, 246] on input "in plain sight" at bounding box center [842, 248] width 981 height 42
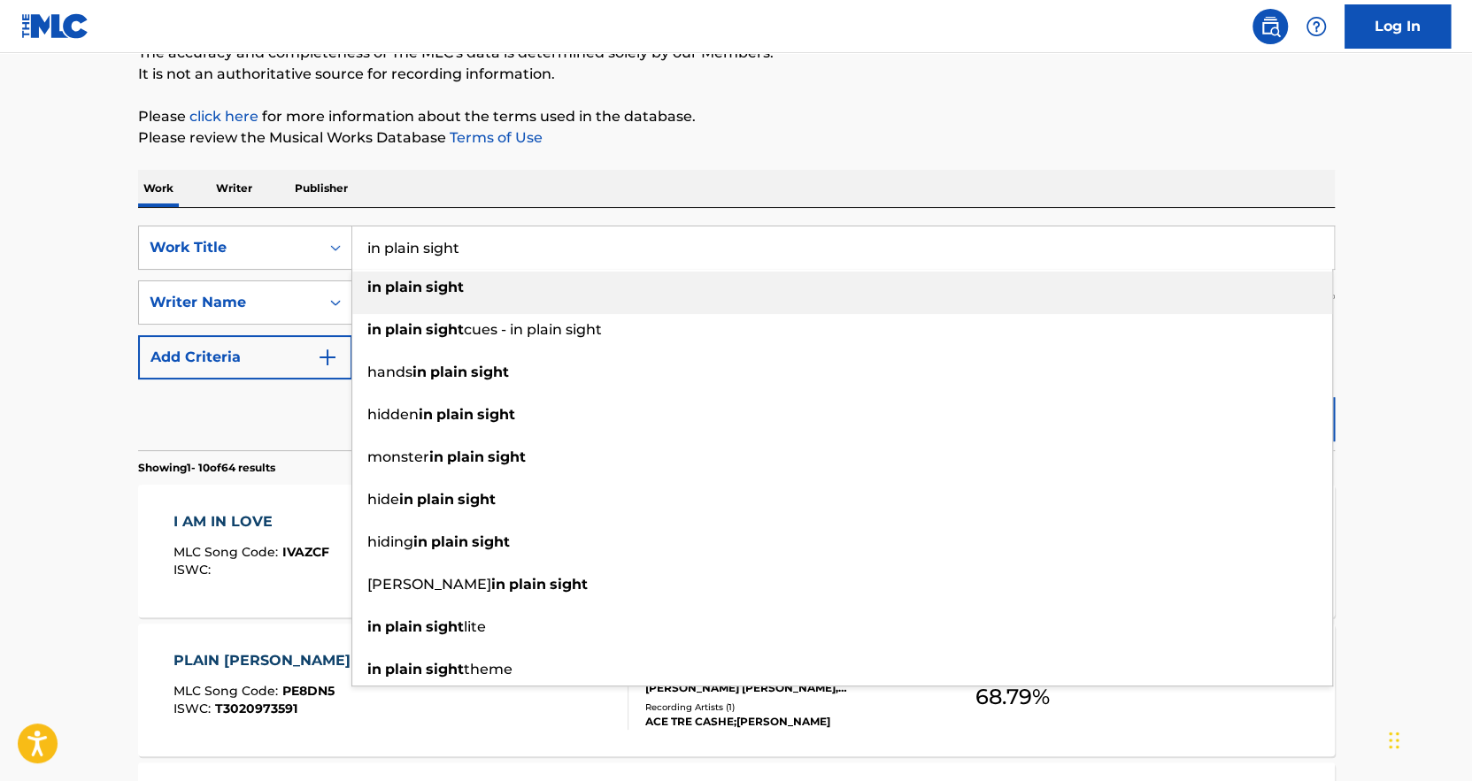
click at [412, 246] on input "in plain sight" at bounding box center [842, 248] width 981 height 42
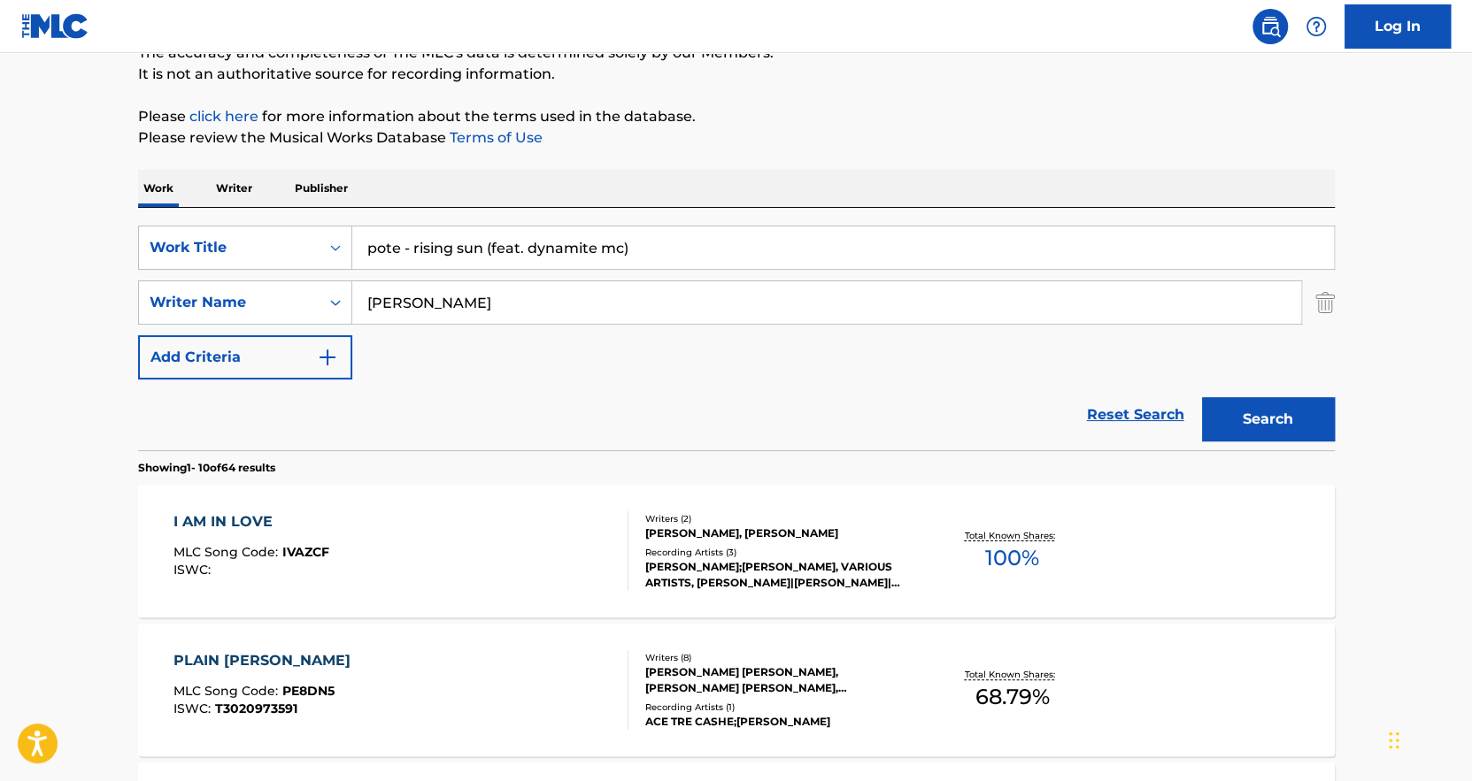
click at [1276, 399] on button "Search" at bounding box center [1268, 419] width 133 height 44
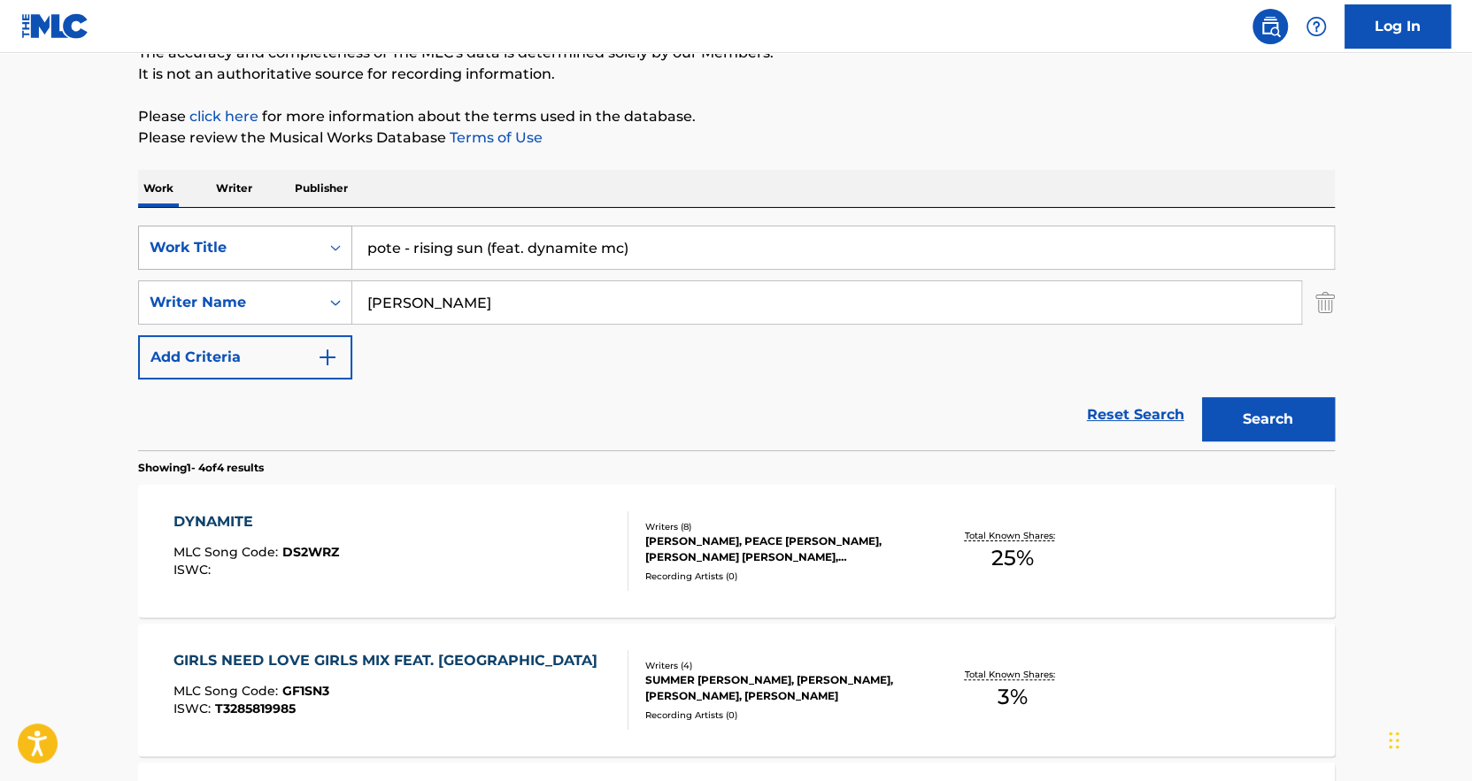
drag, startPoint x: 658, startPoint y: 240, endPoint x: 202, endPoint y: 234, distance: 456.6
click at [202, 234] on div "SearchWithCriteriade4b6b74-4944-4502-8451-96a3be7aec8e Work Title pote - rising…" at bounding box center [736, 248] width 1196 height 44
type input "d"
click at [837, 597] on div "DYNAMITE MLC Song Code : DS2WRZ ISWC : Writers ( 8 ) TYLA SEETHAL, PEACE EMMANU…" at bounding box center [736, 551] width 1196 height 133
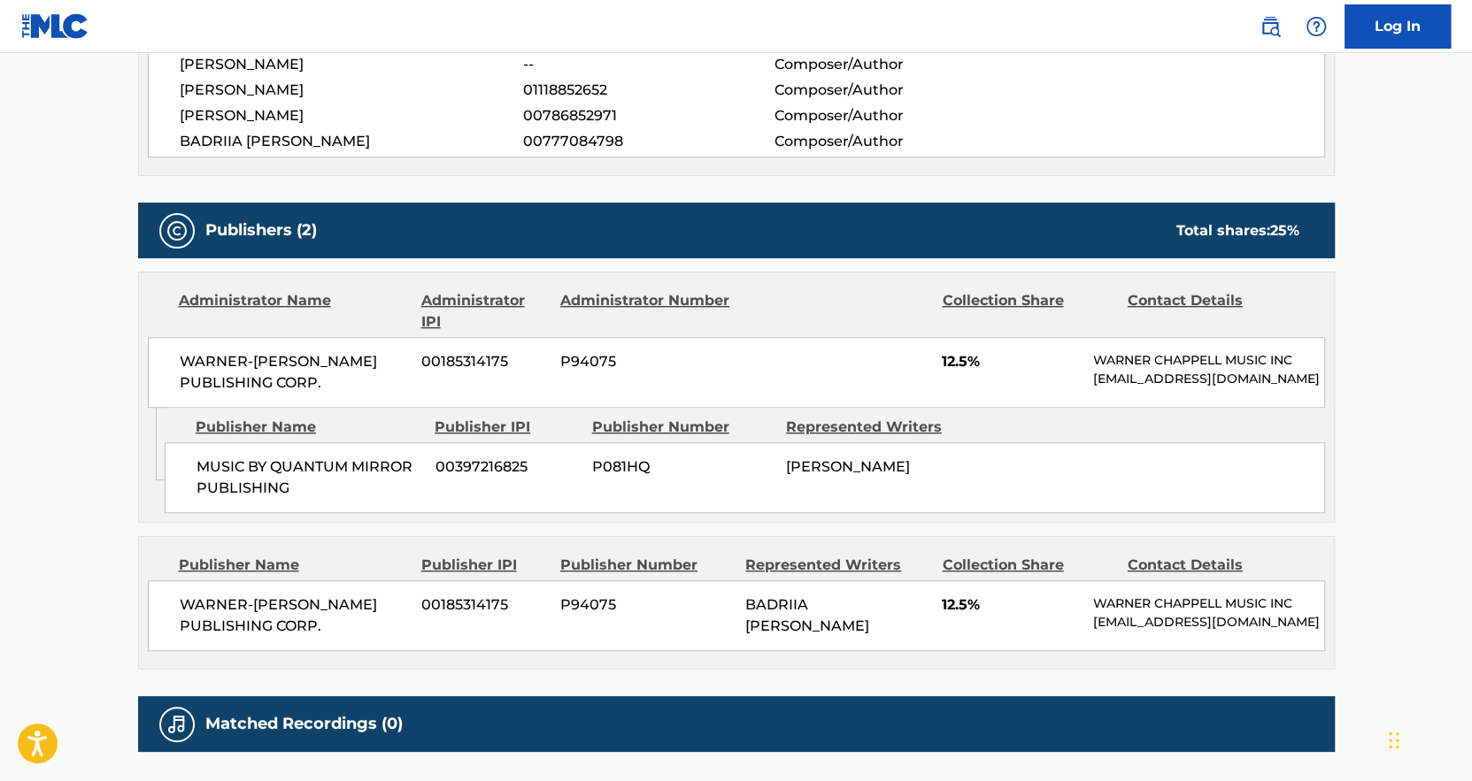
scroll to position [796, 0]
